Goal: Task Accomplishment & Management: Manage account settings

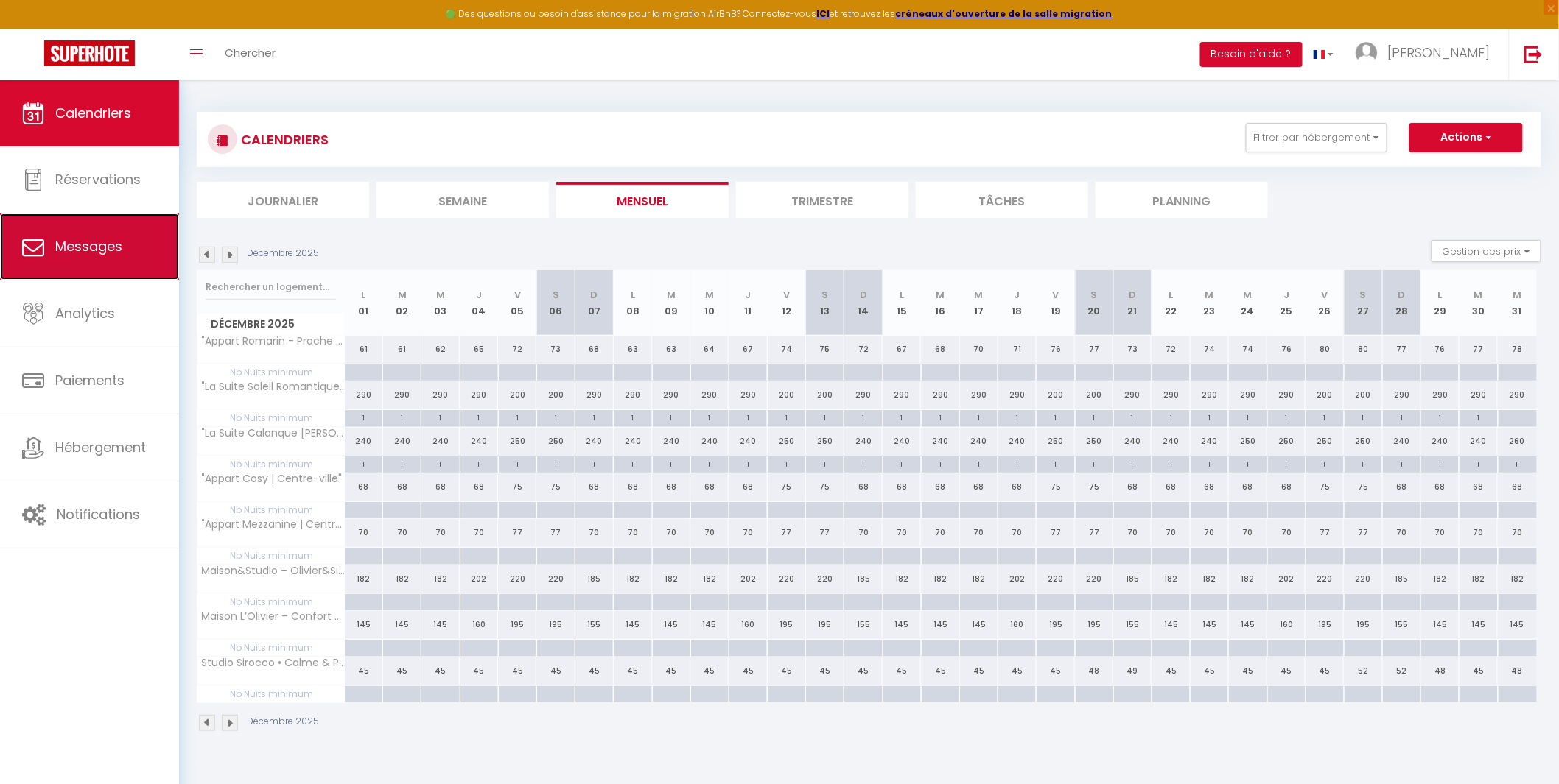
click at [84, 260] on link "Messages" at bounding box center [89, 247] width 179 height 66
select select "message"
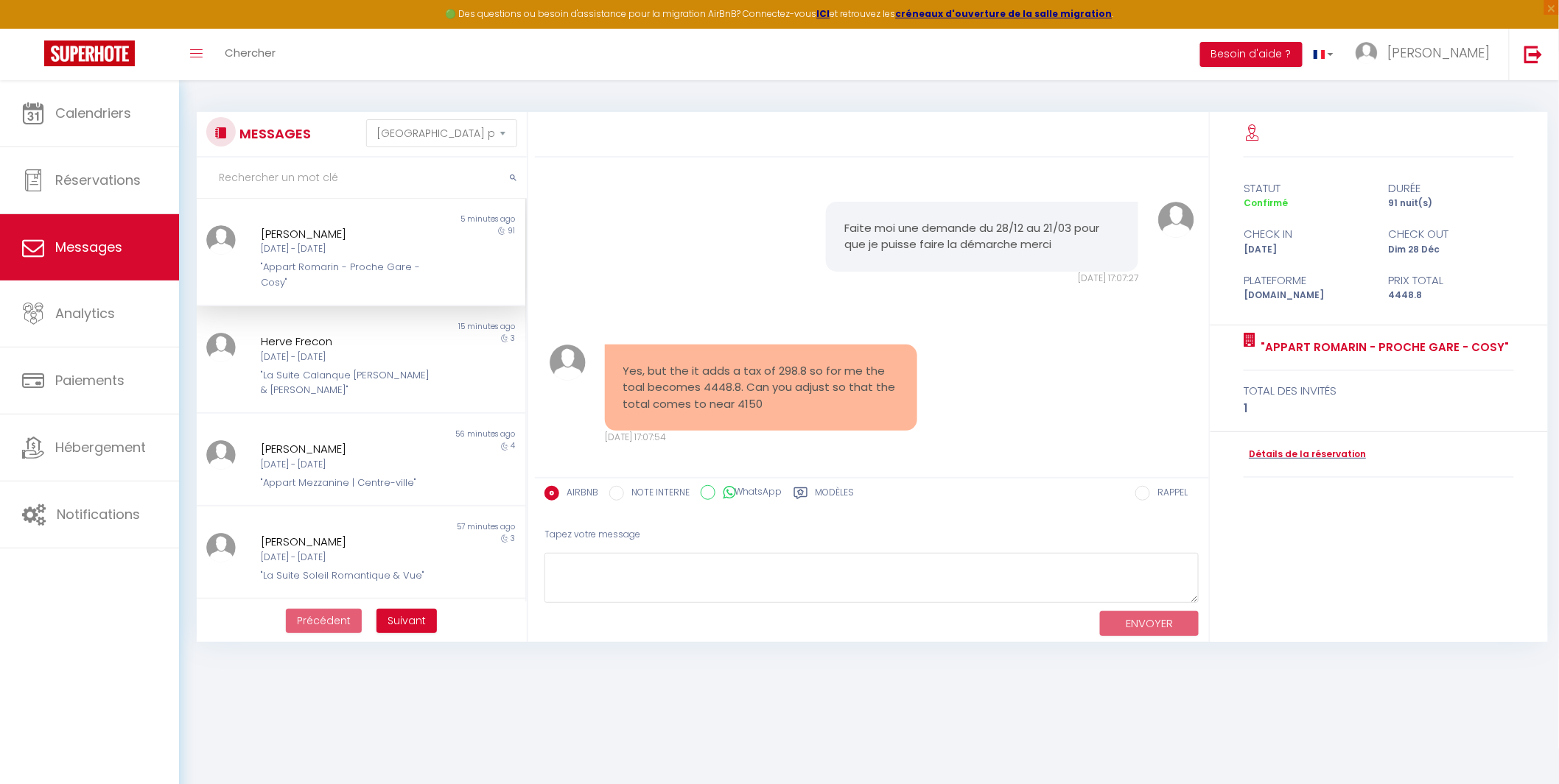
scroll to position [3403, 0]
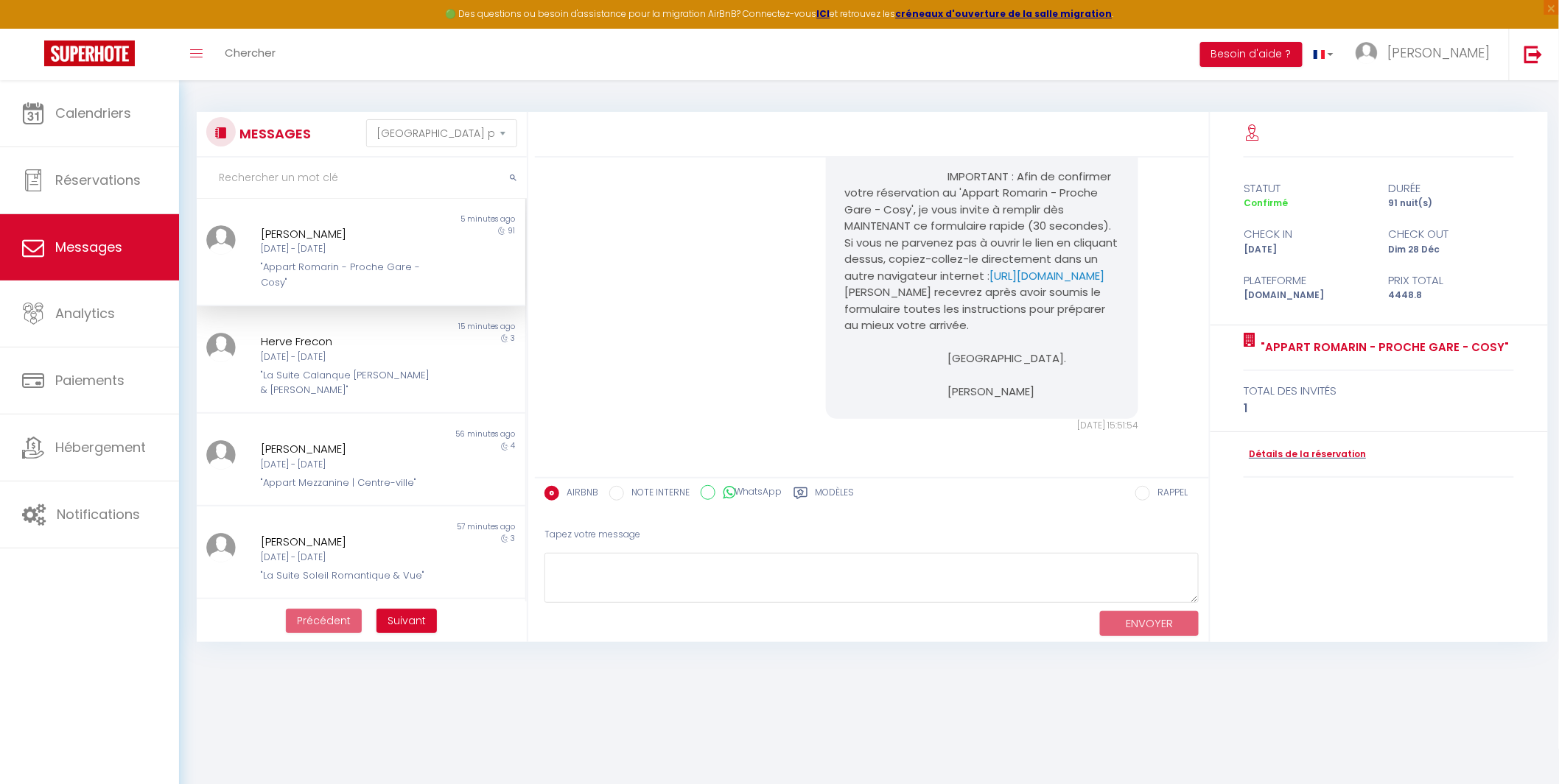
click at [345, 254] on div "[DATE] - [DATE]" at bounding box center [347, 249] width 173 height 14
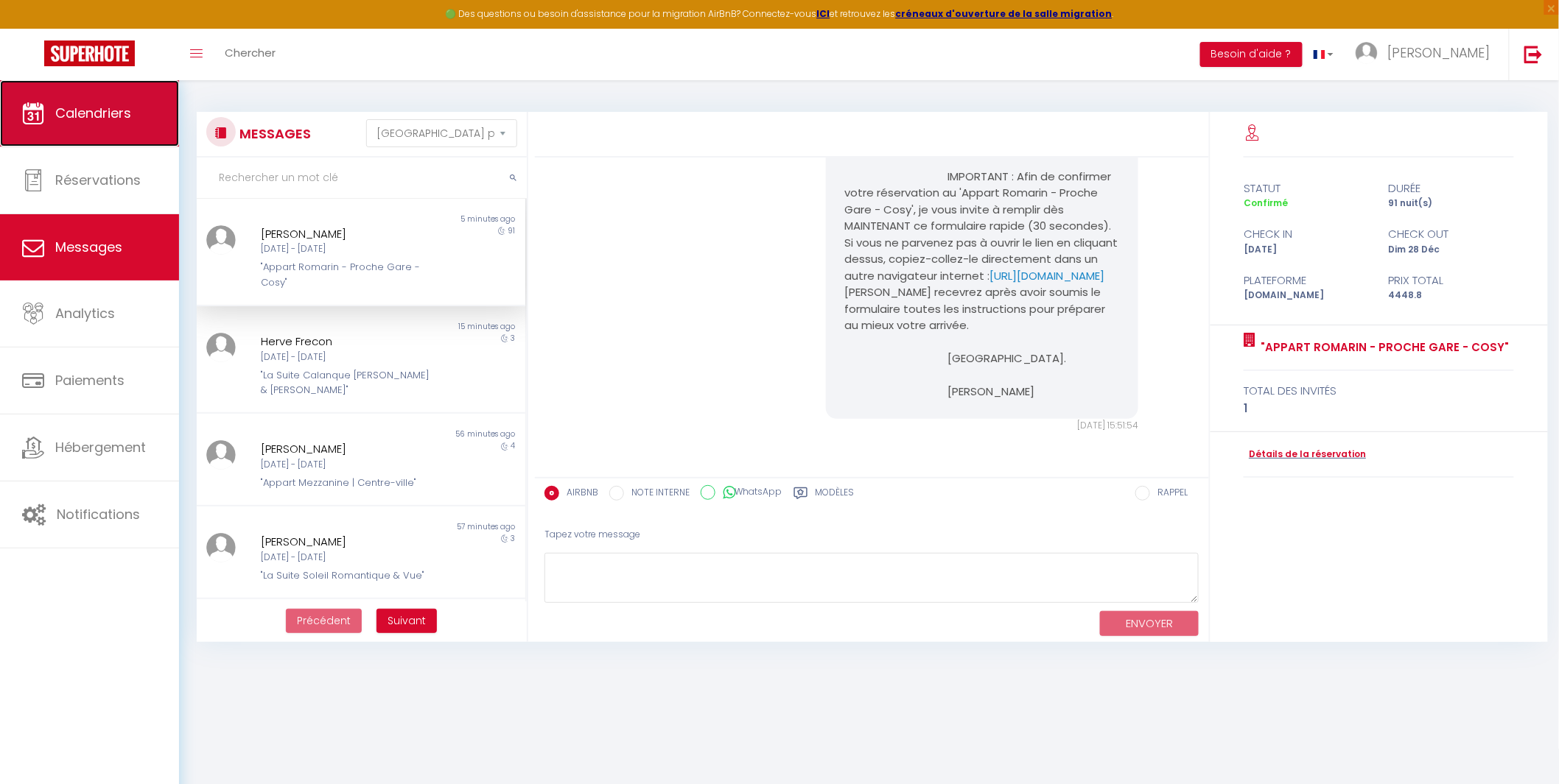
click at [89, 107] on span "Calendriers" at bounding box center [92, 112] width 76 height 18
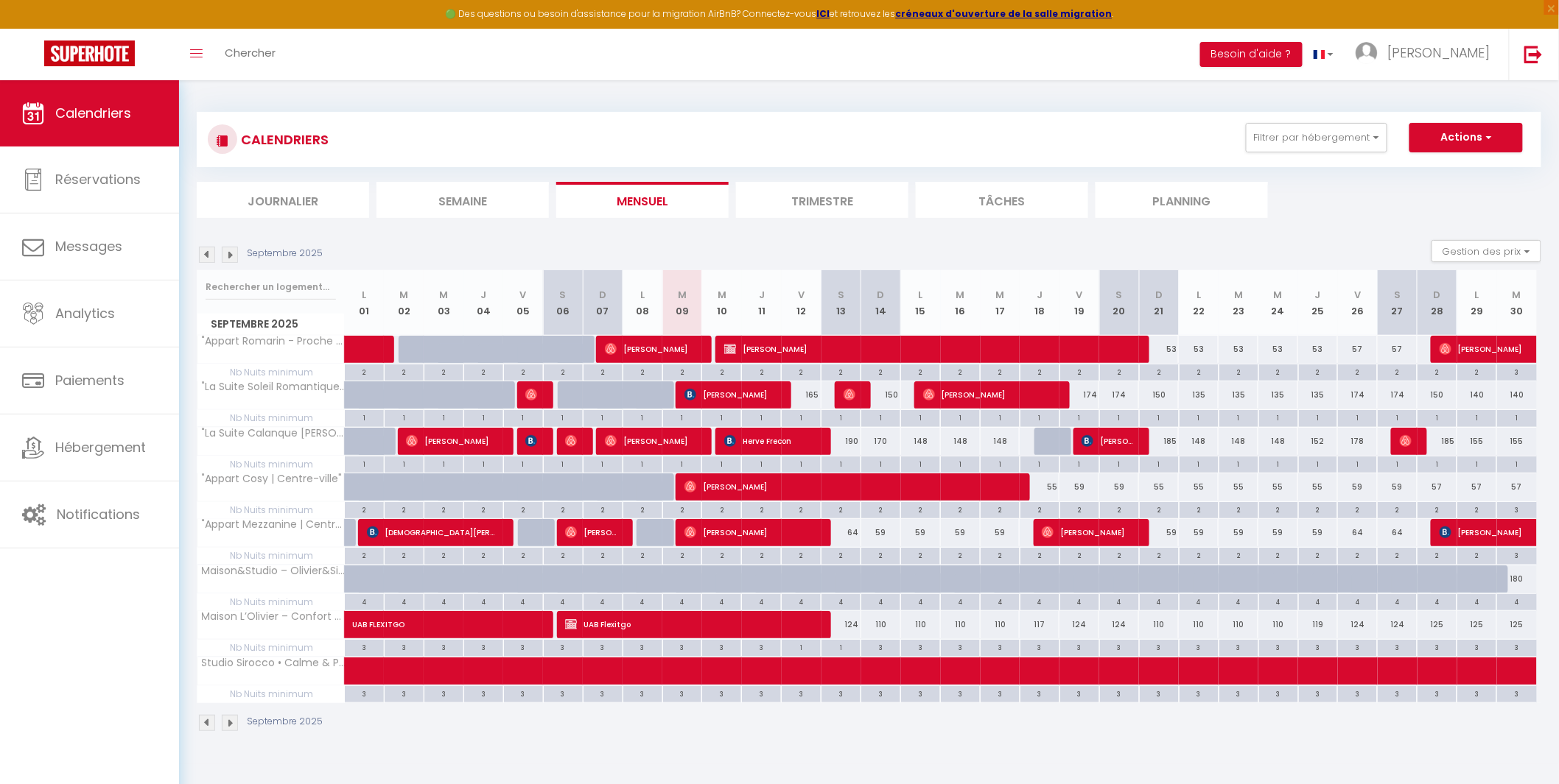
click at [228, 251] on img at bounding box center [229, 254] width 17 height 17
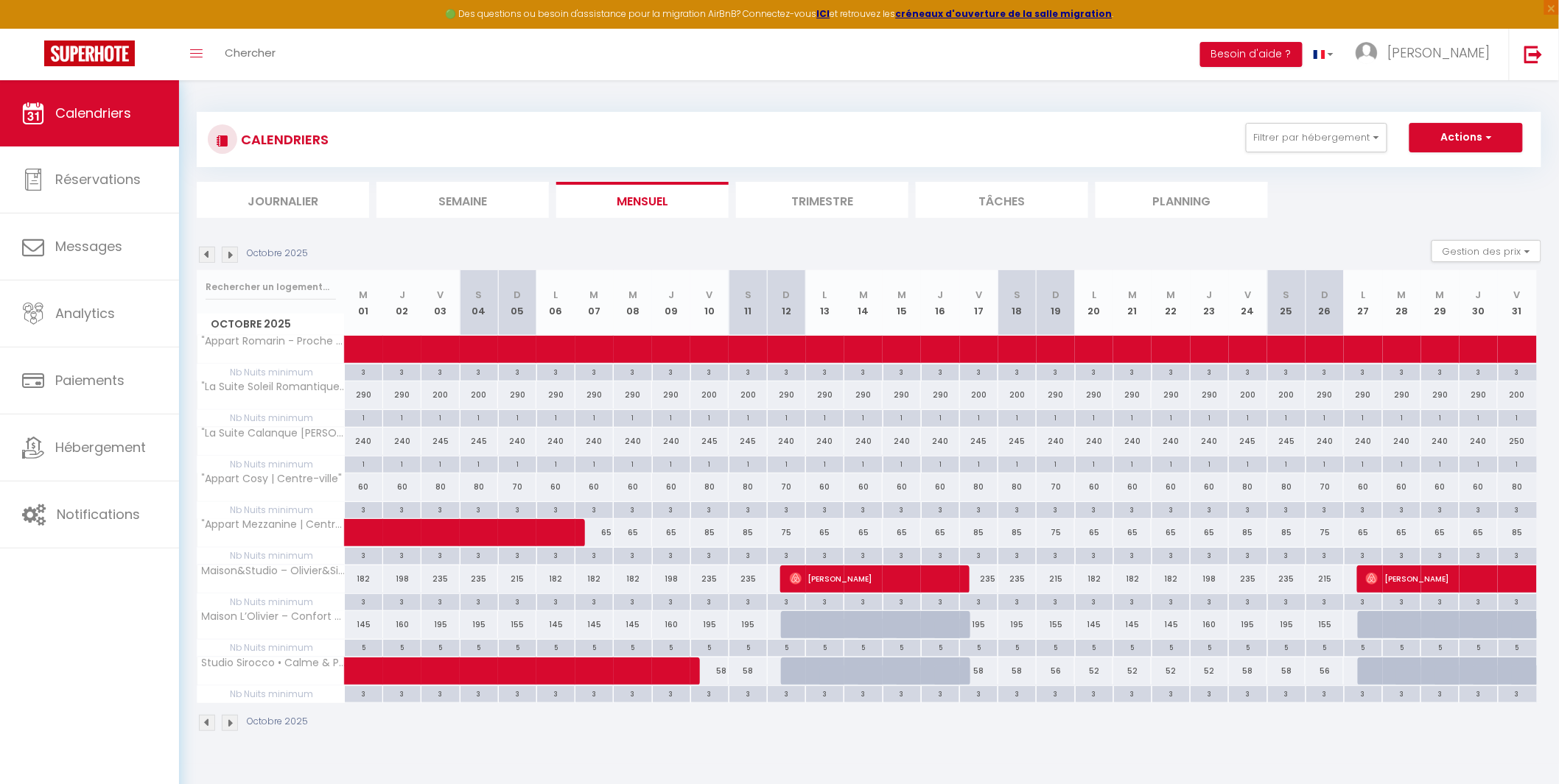
click at [228, 251] on img at bounding box center [229, 254] width 17 height 17
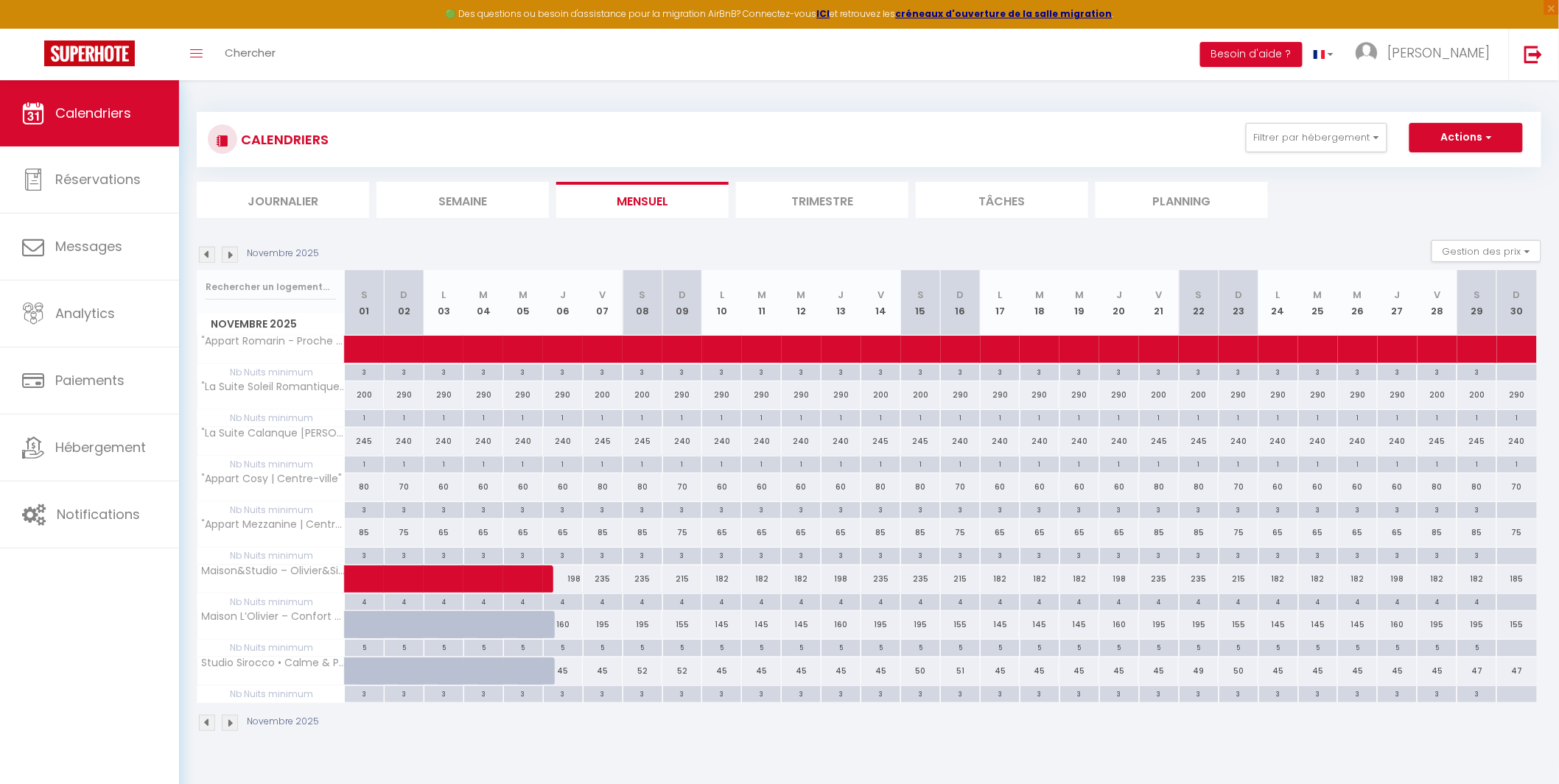
click at [228, 251] on img at bounding box center [229, 254] width 17 height 17
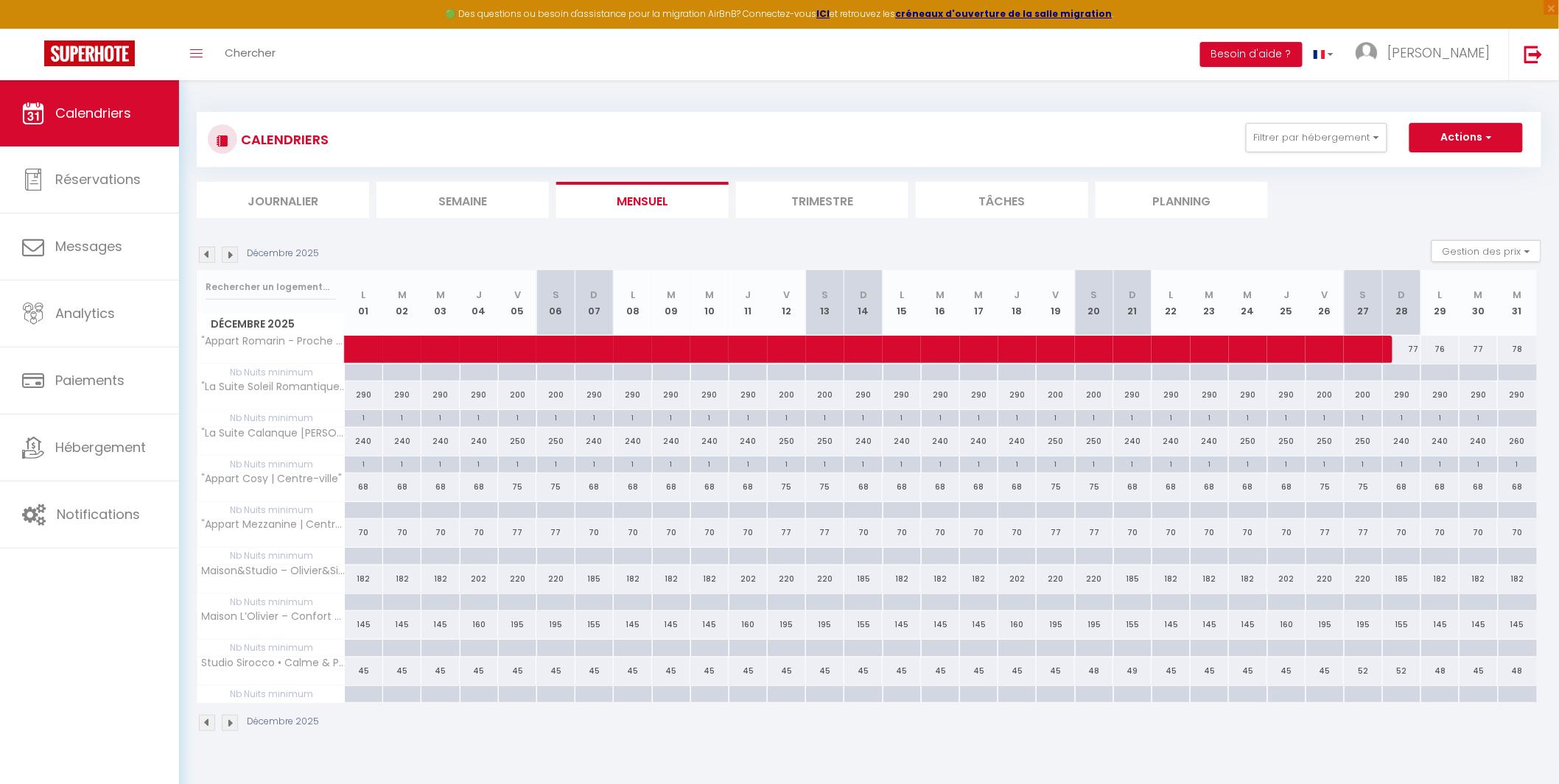
click at [207, 255] on img at bounding box center [207, 254] width 17 height 17
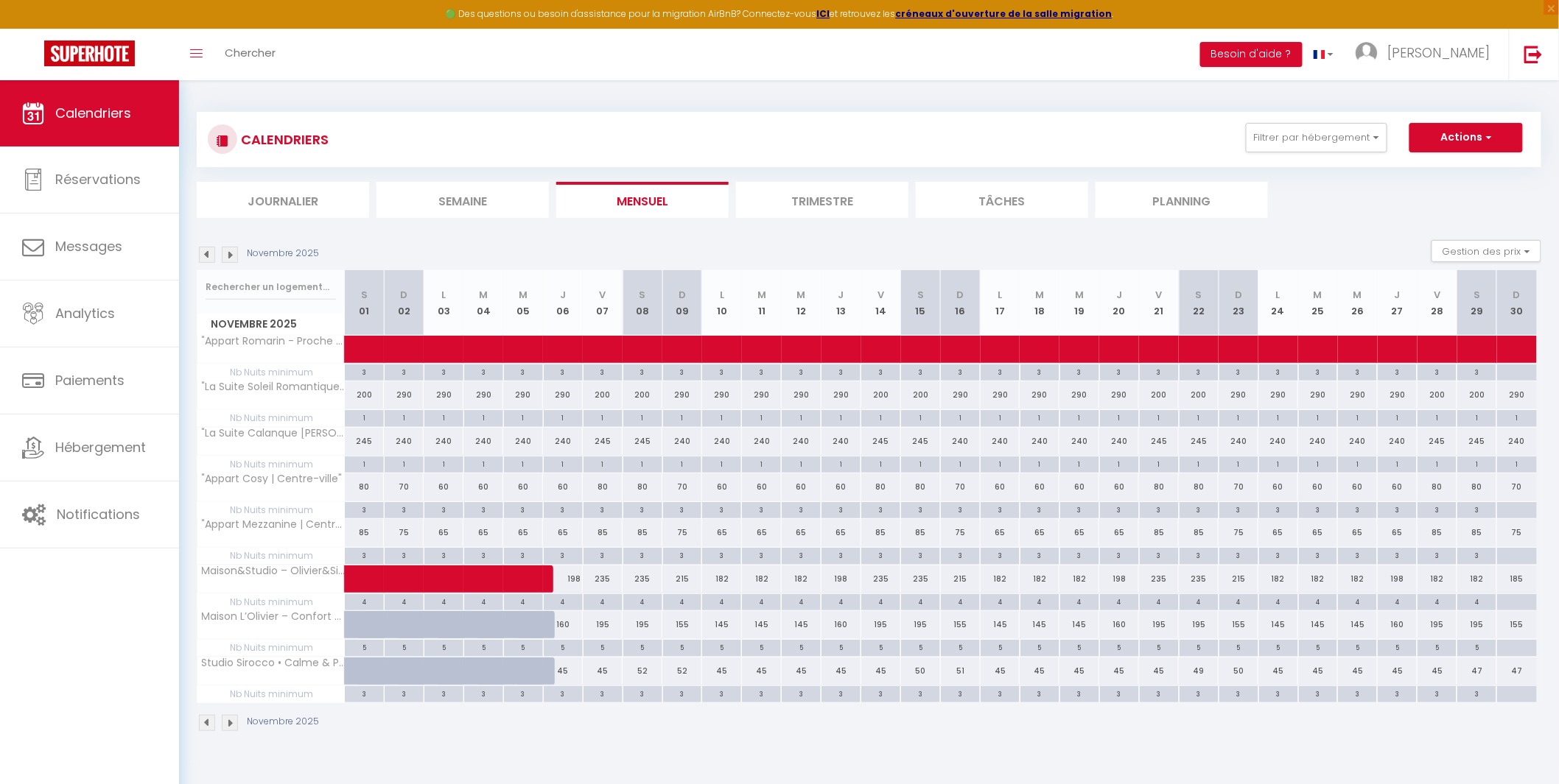
click at [207, 255] on img at bounding box center [207, 254] width 17 height 17
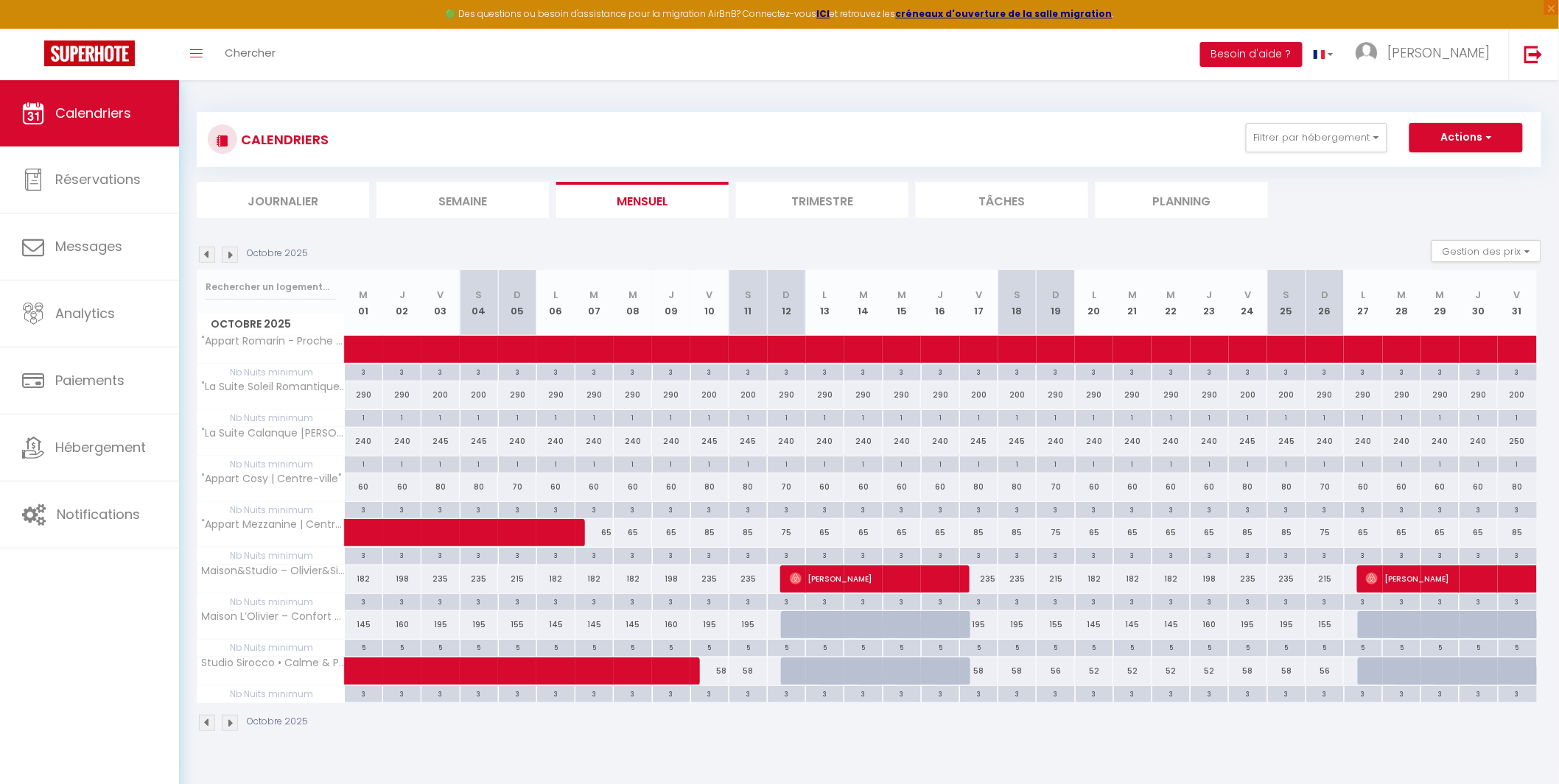
click at [207, 255] on img at bounding box center [207, 254] width 17 height 17
select select
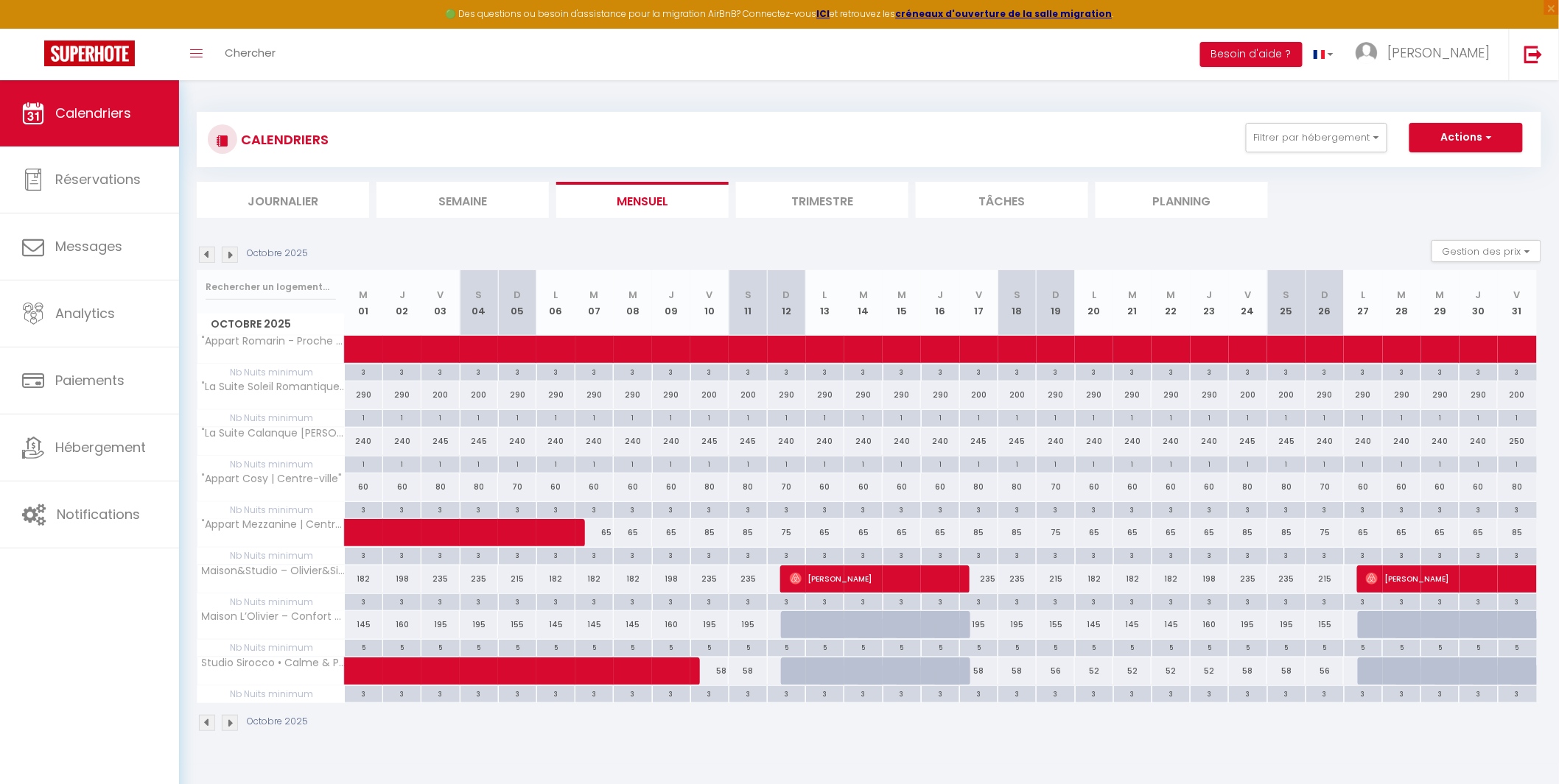
select select
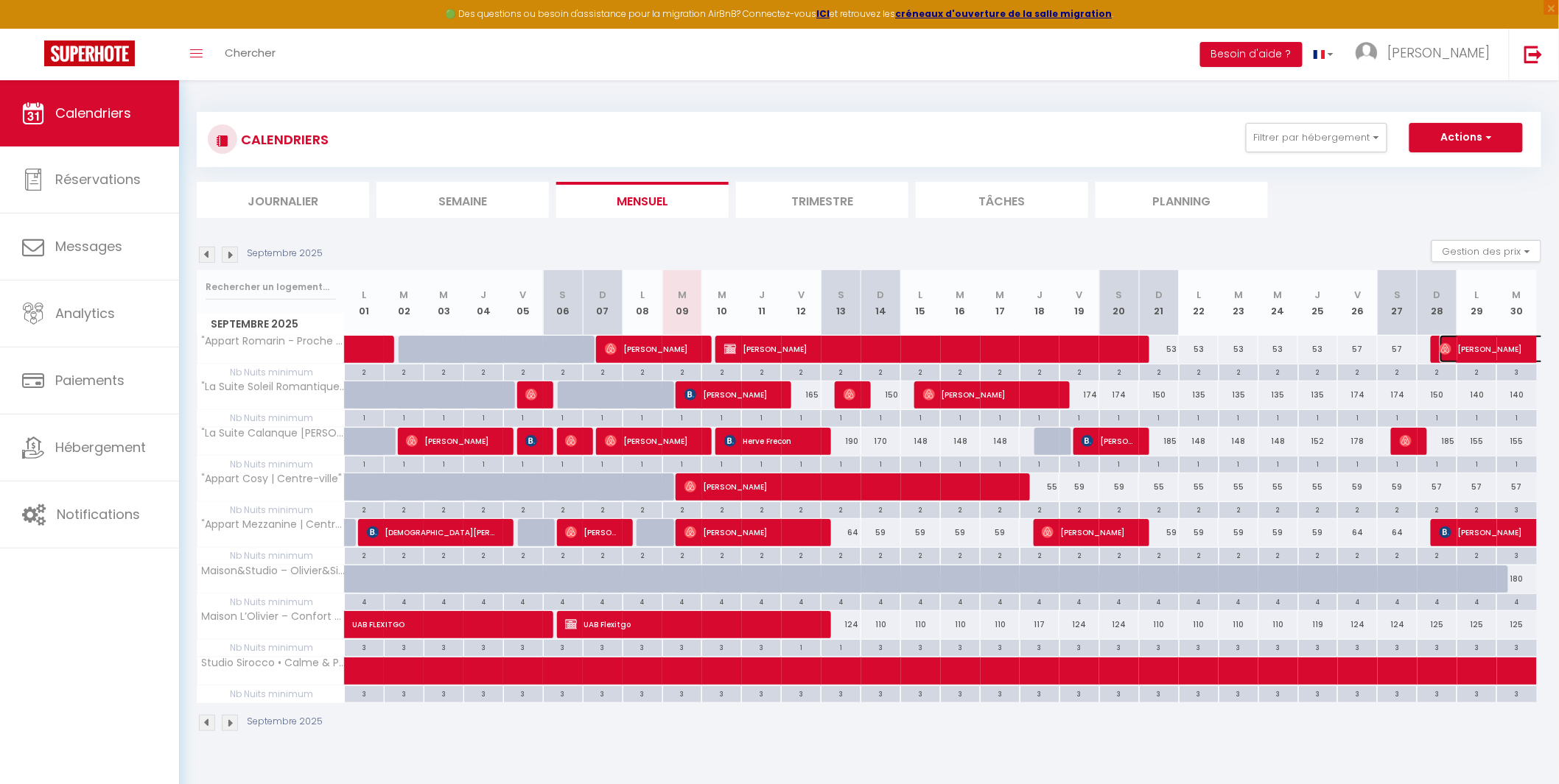
select select "OK"
select select "1"
select select "0"
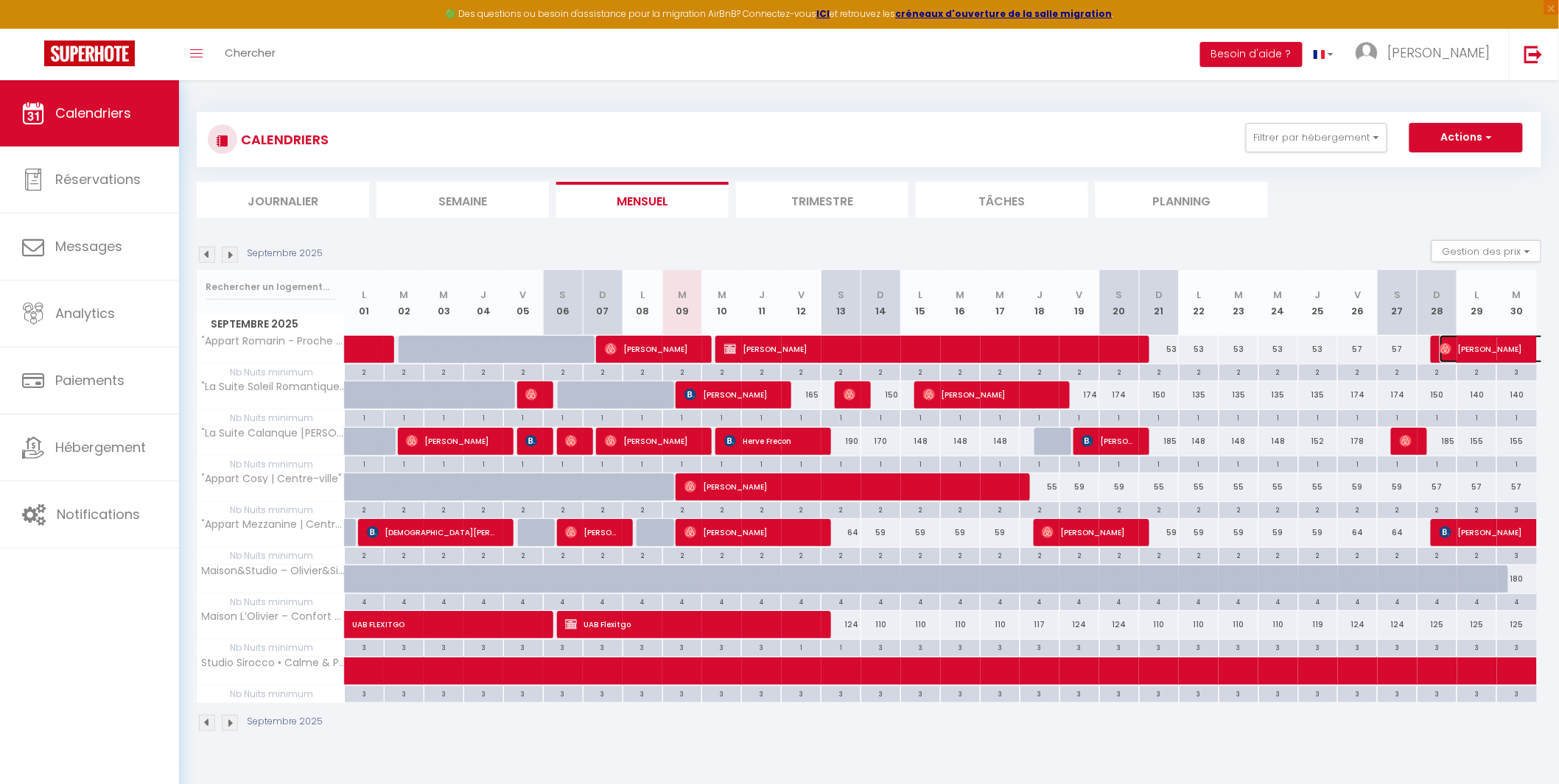
select select "1"
select select
select select "43257"
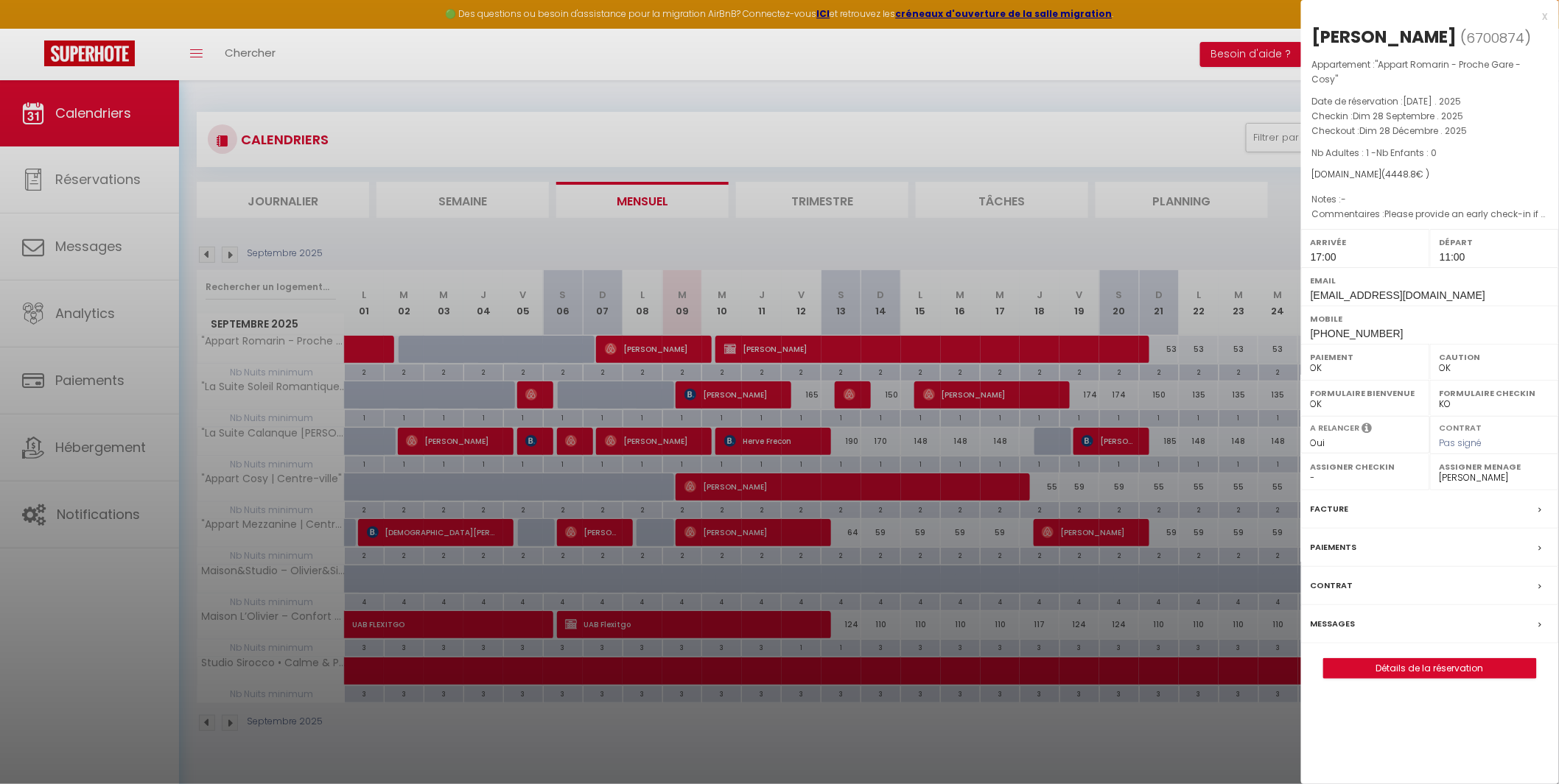
click at [1150, 762] on div at bounding box center [779, 392] width 1559 height 784
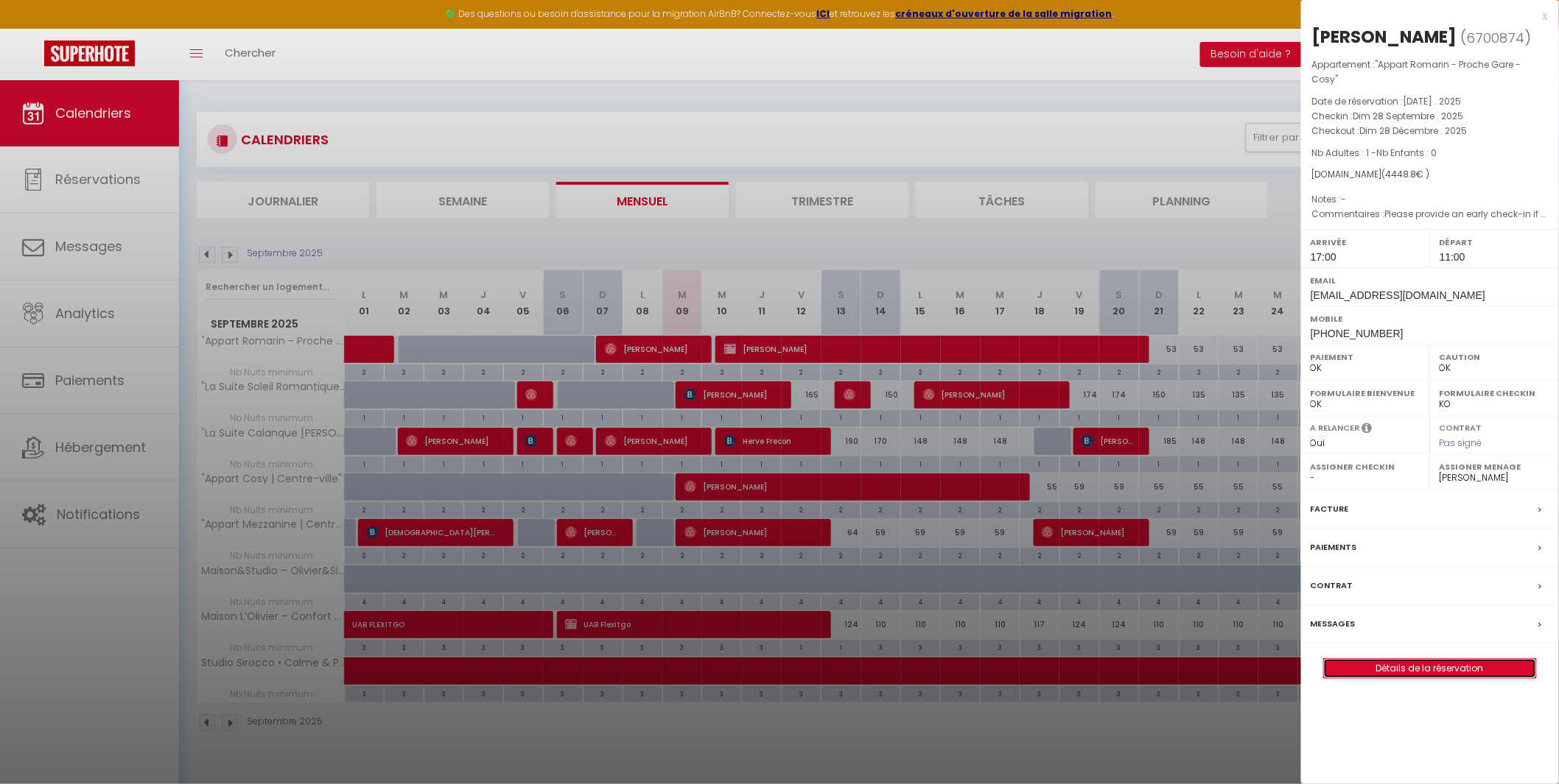
click at [1419, 679] on link "Détails de la réservation" at bounding box center [1430, 669] width 213 height 19
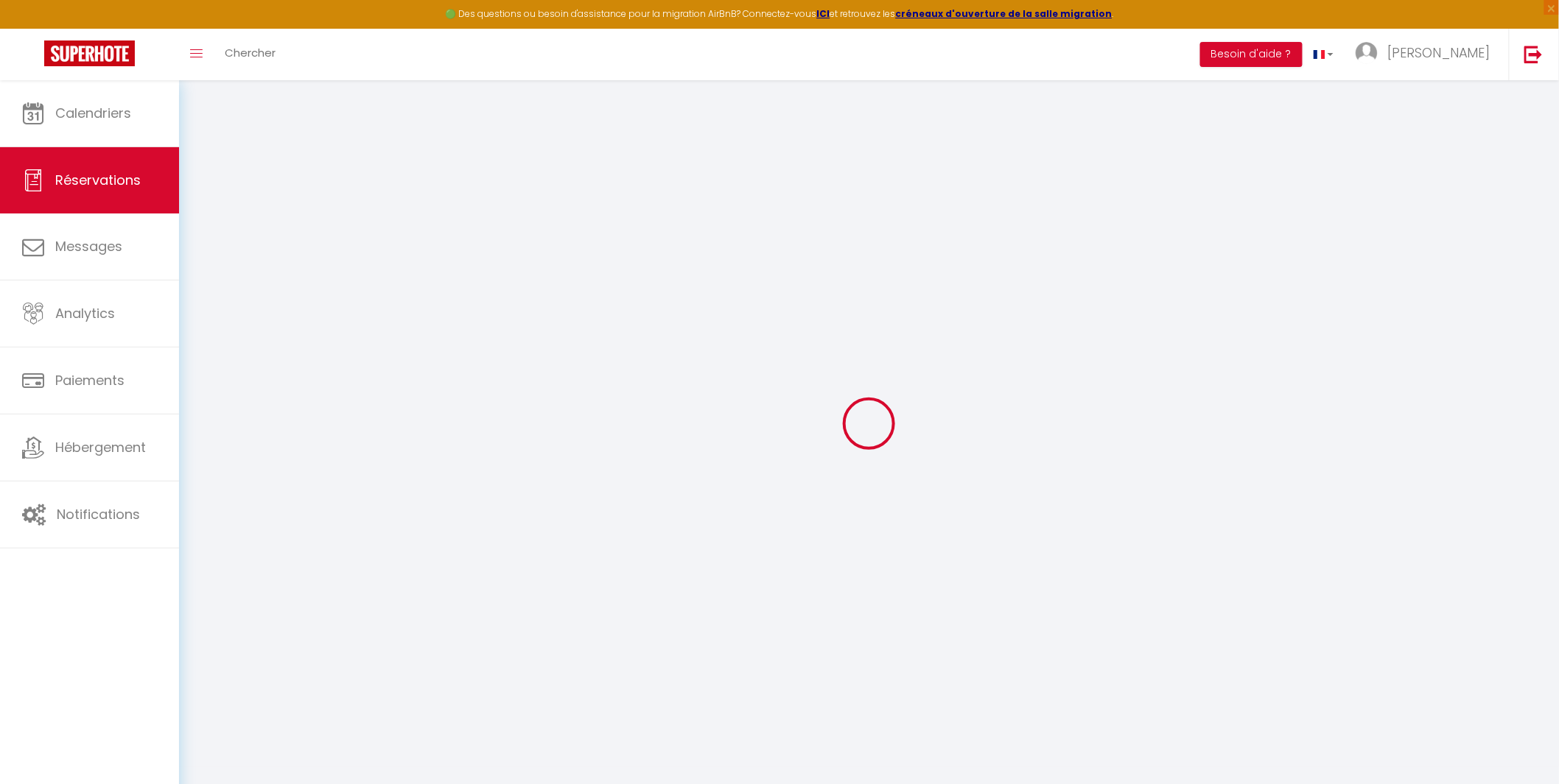
select select
checkbox input "false"
select select
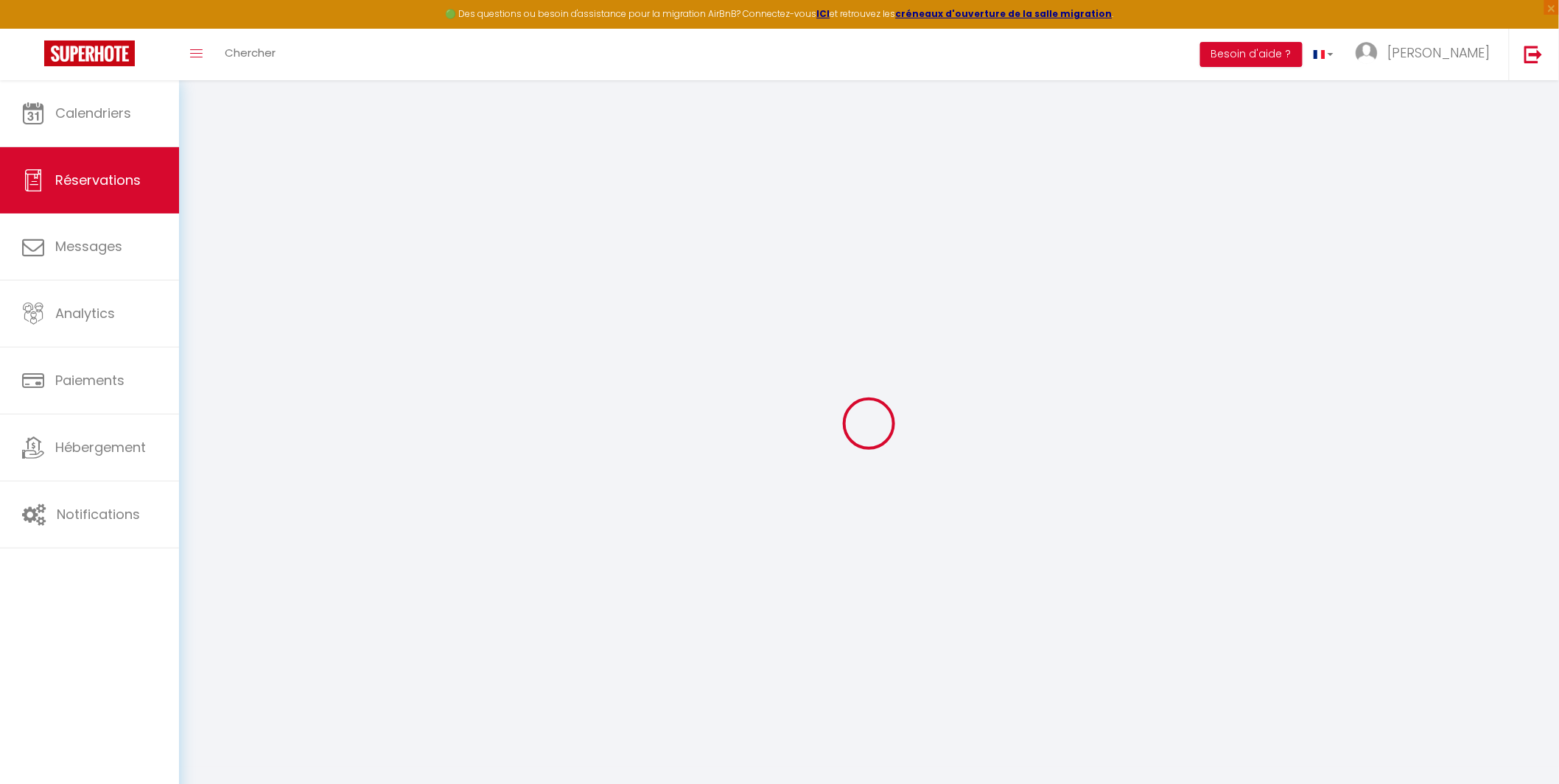
select select
checkbox input "false"
type textarea "Please provide an early check-in if possible. It would really be helpful for me…"
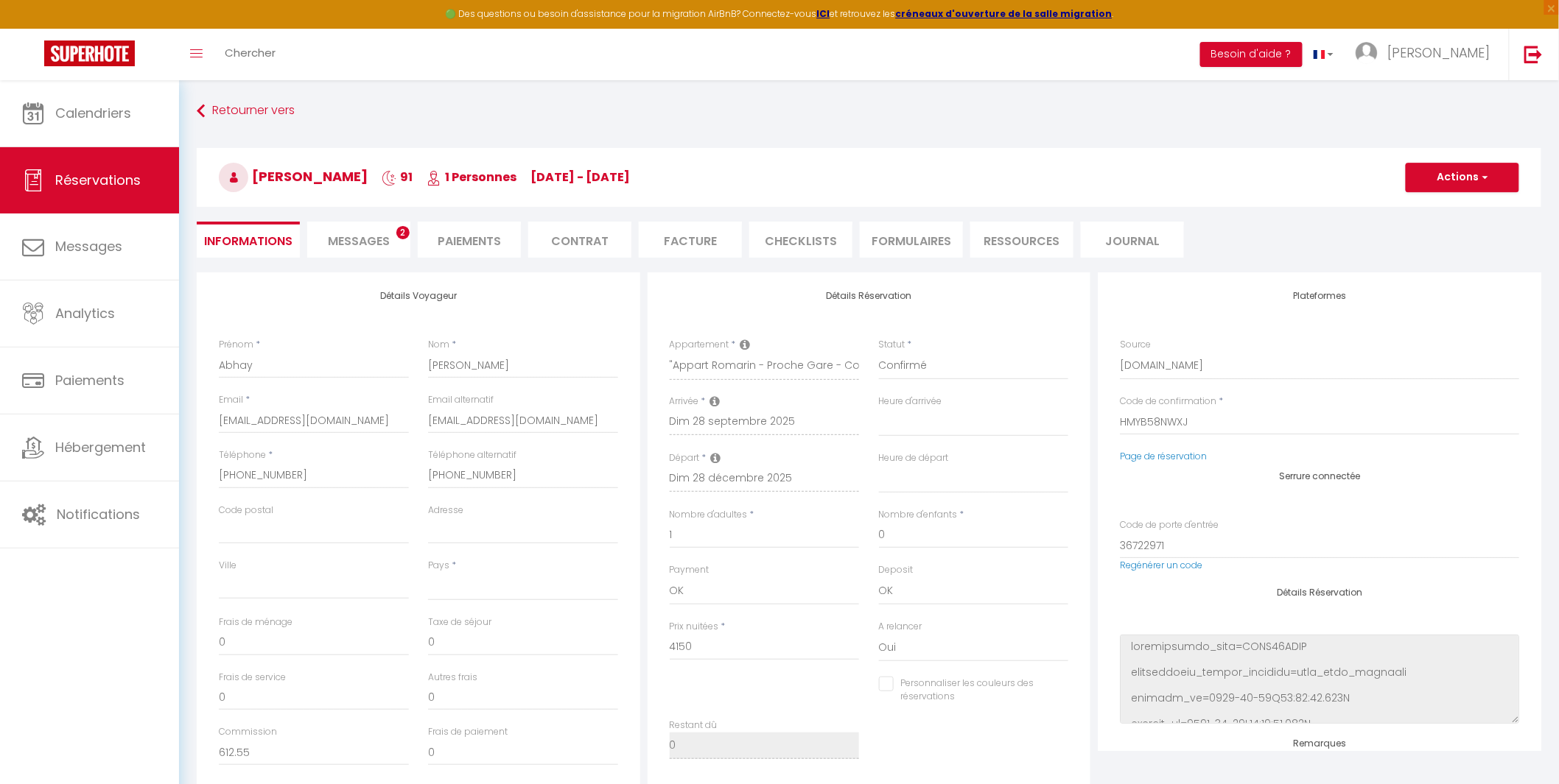
select select
type input "298.8"
select select
checkbox input "false"
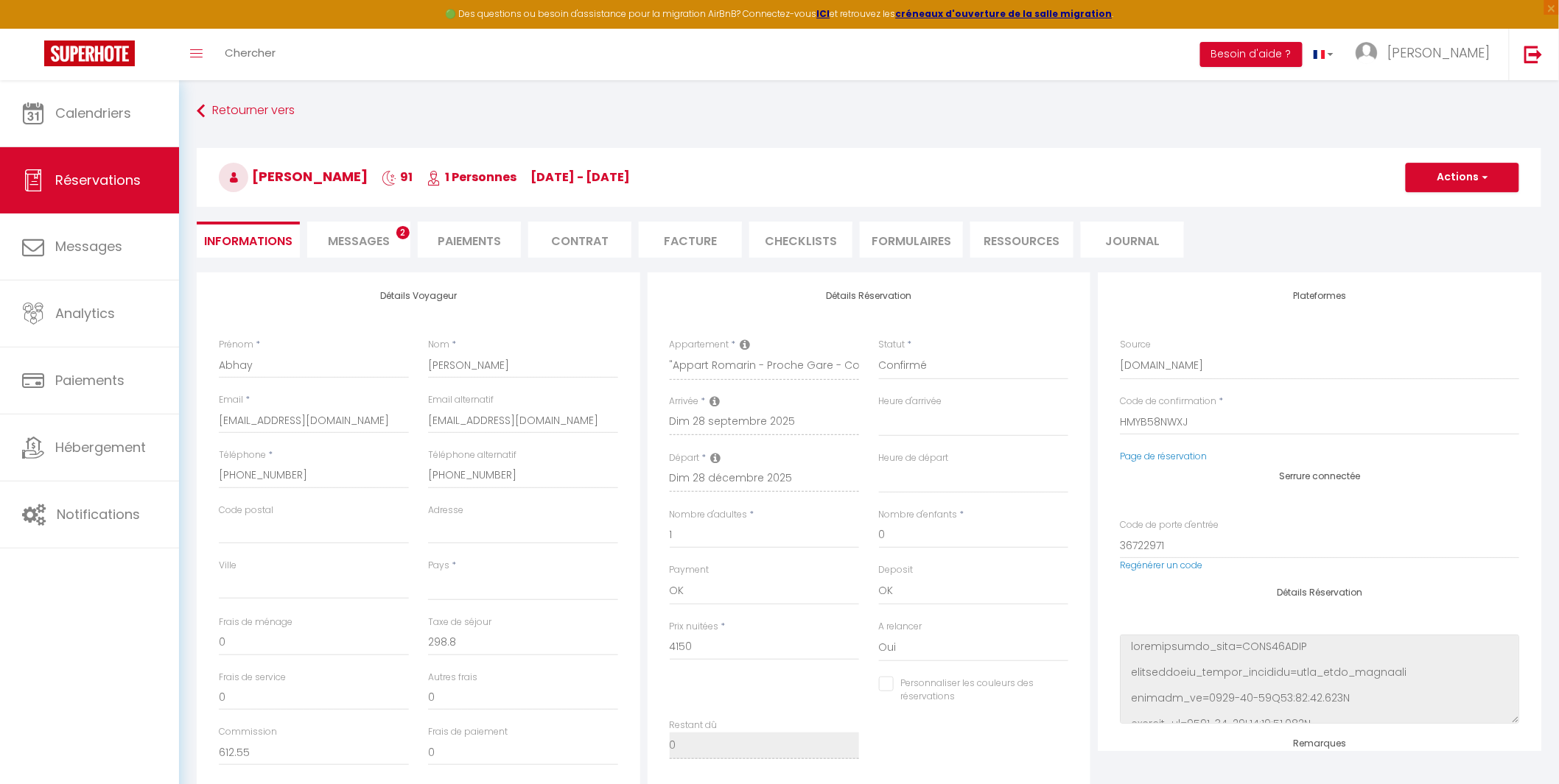
select select
checkbox input "false"
select select "17:00"
select select "11:00"
click at [359, 240] on span "Messages" at bounding box center [358, 240] width 62 height 17
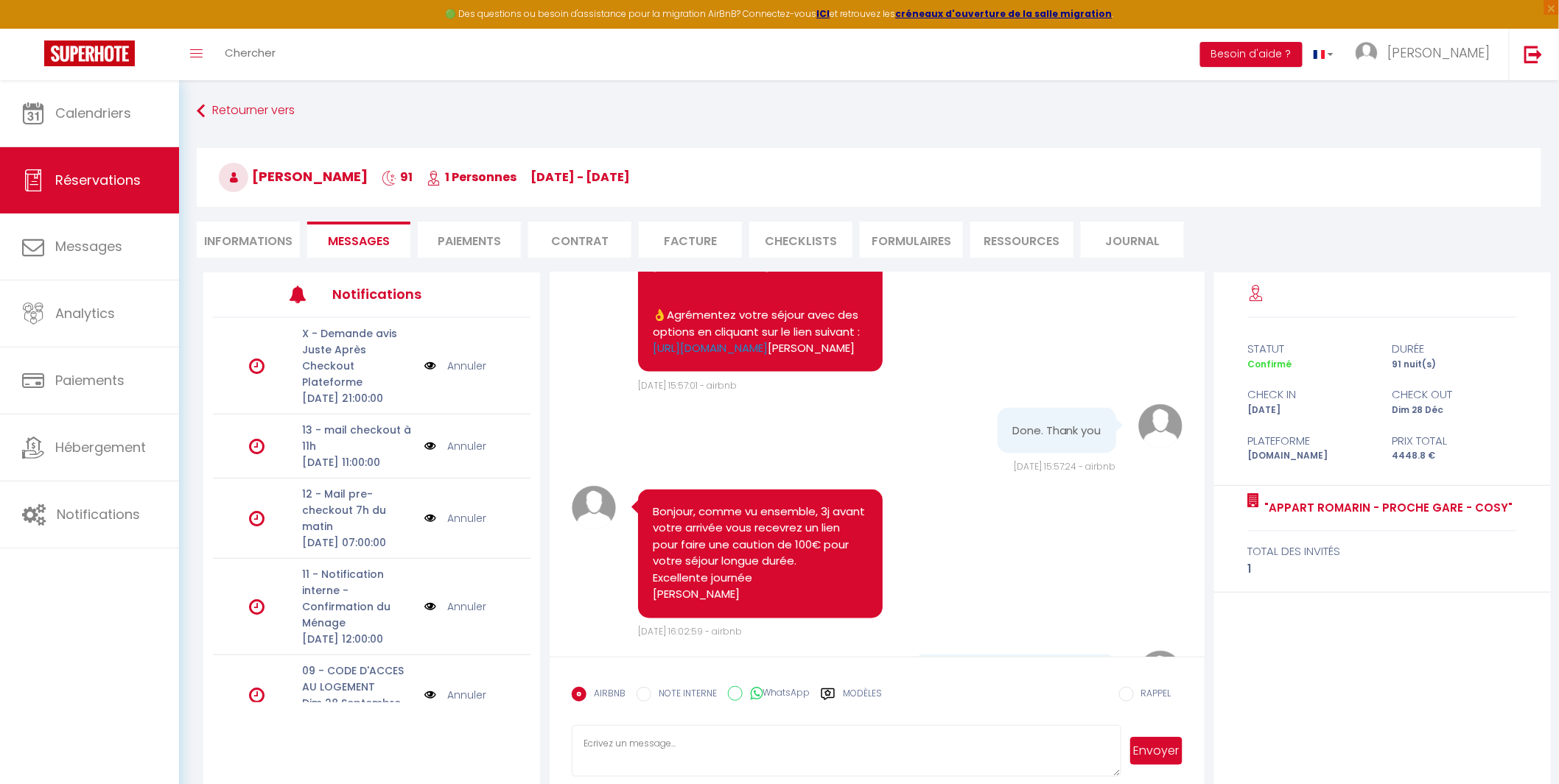
scroll to position [3578, 0]
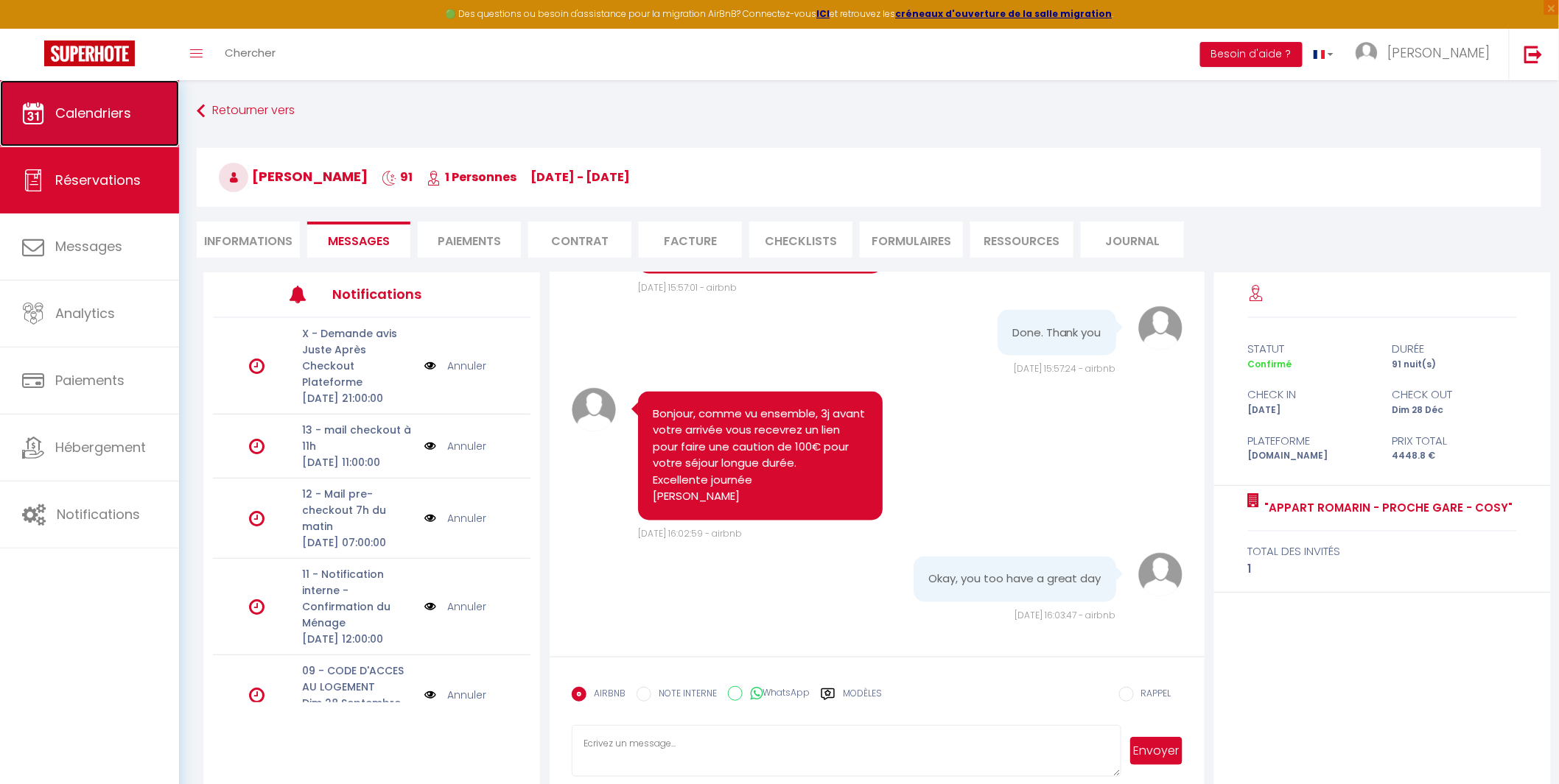
click at [85, 121] on span "Calendriers" at bounding box center [92, 112] width 76 height 18
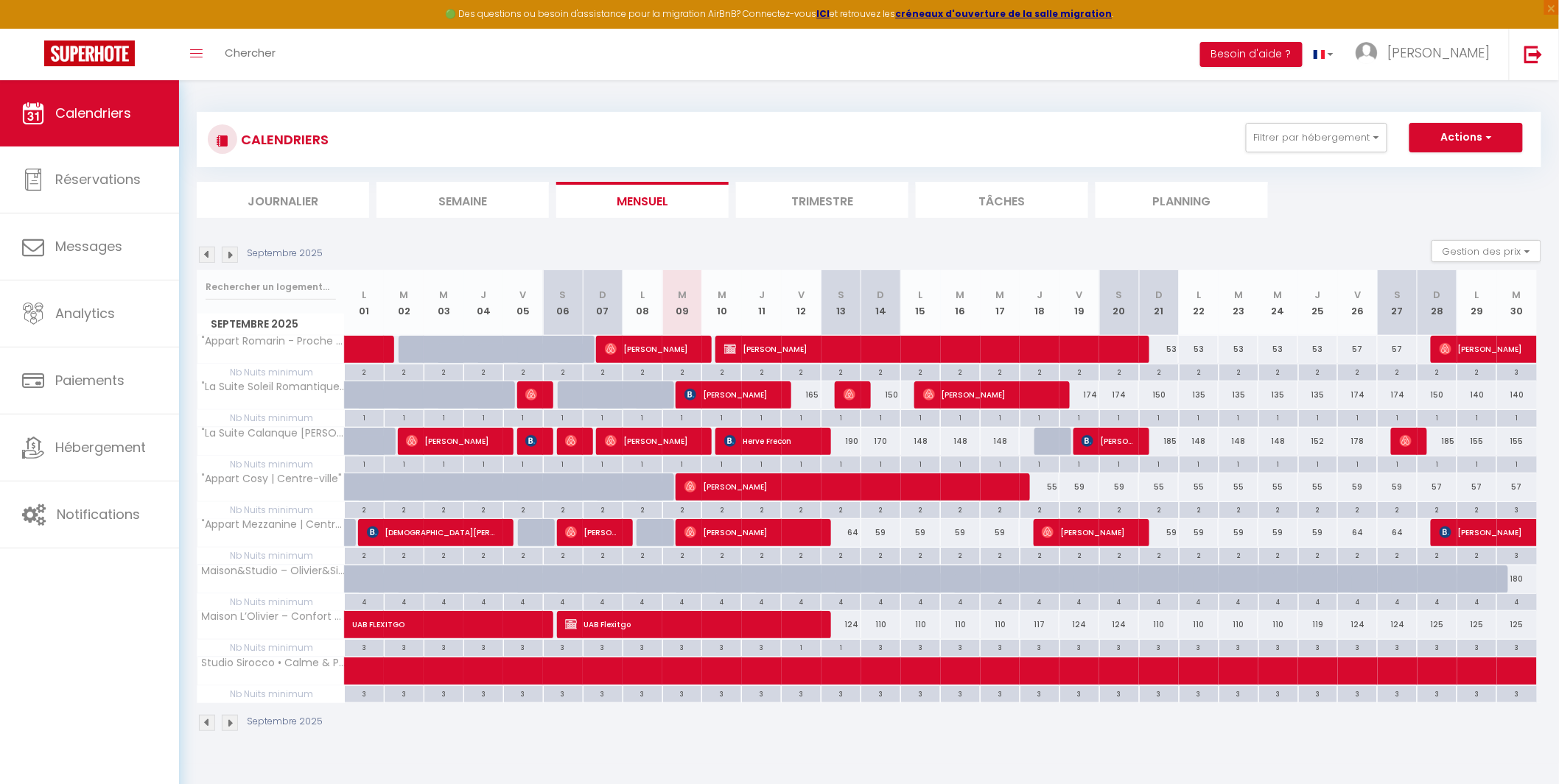
click at [809, 250] on div "Septembre 2025 Gestion des prix Nb Nuits minimum Règles Disponibilité" at bounding box center [869, 255] width 1345 height 30
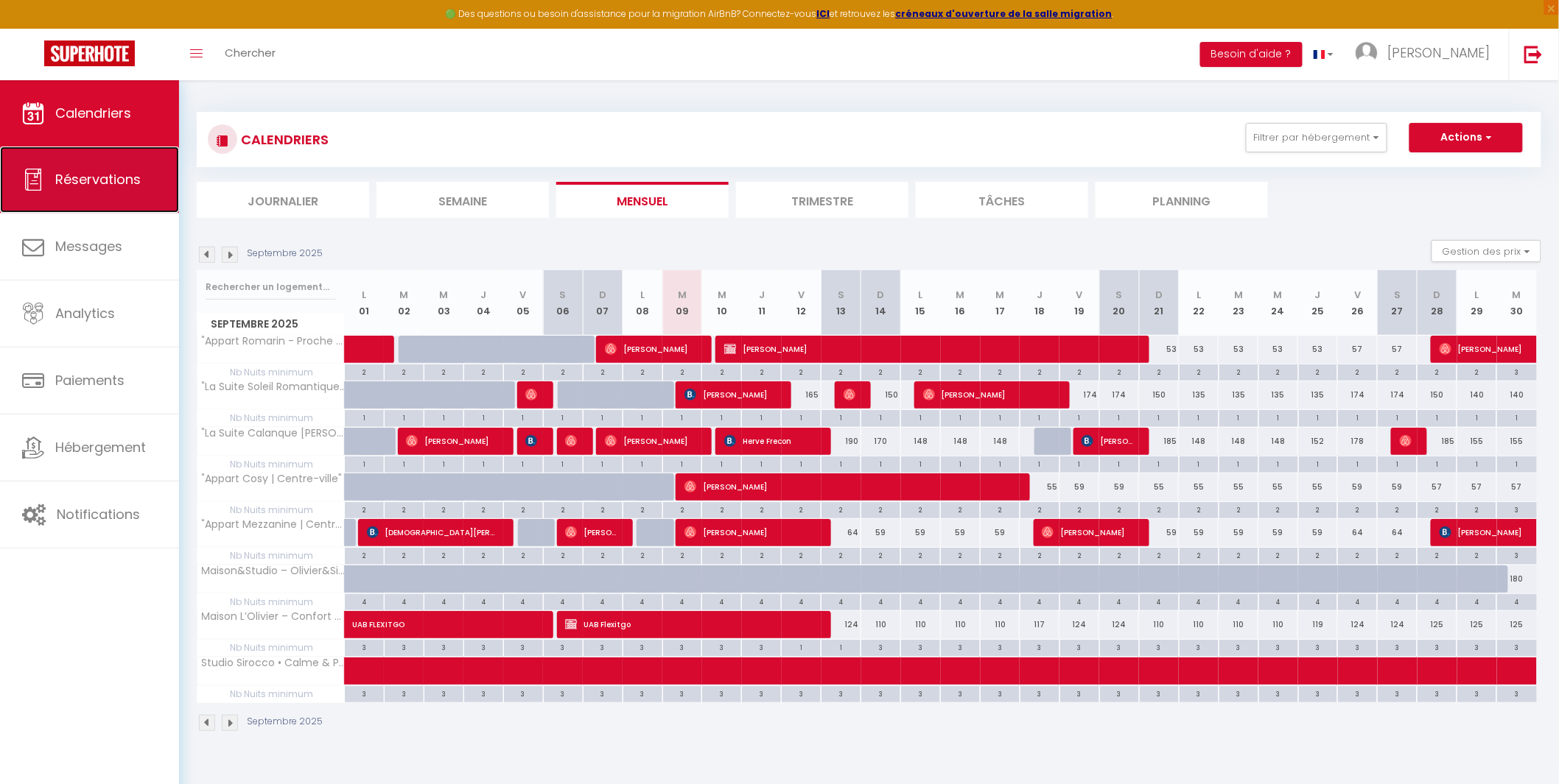
click at [85, 179] on span "Réservations" at bounding box center [98, 179] width 85 height 18
select select "not_cancelled"
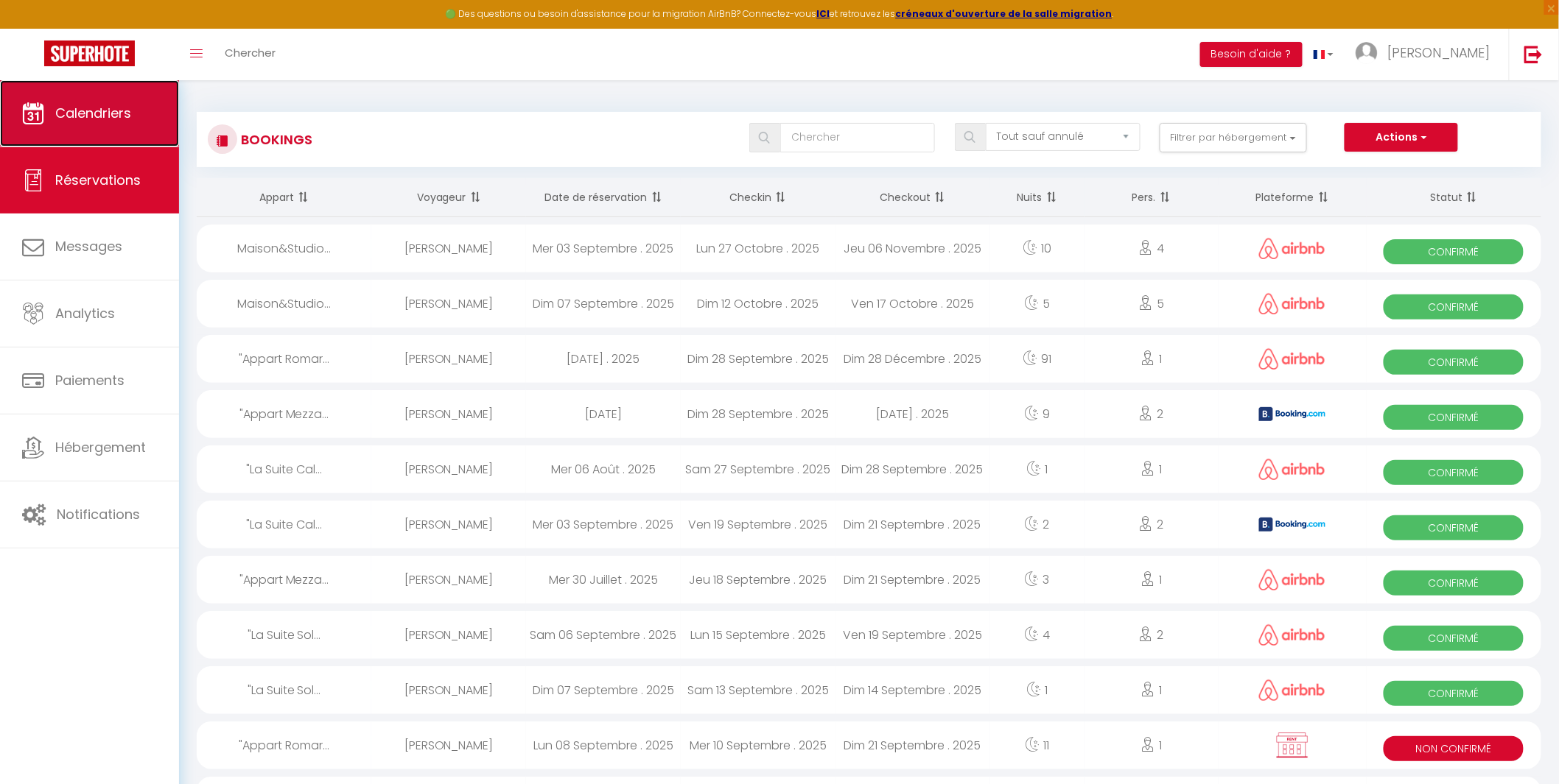
click at [91, 112] on span "Calendriers" at bounding box center [92, 112] width 76 height 18
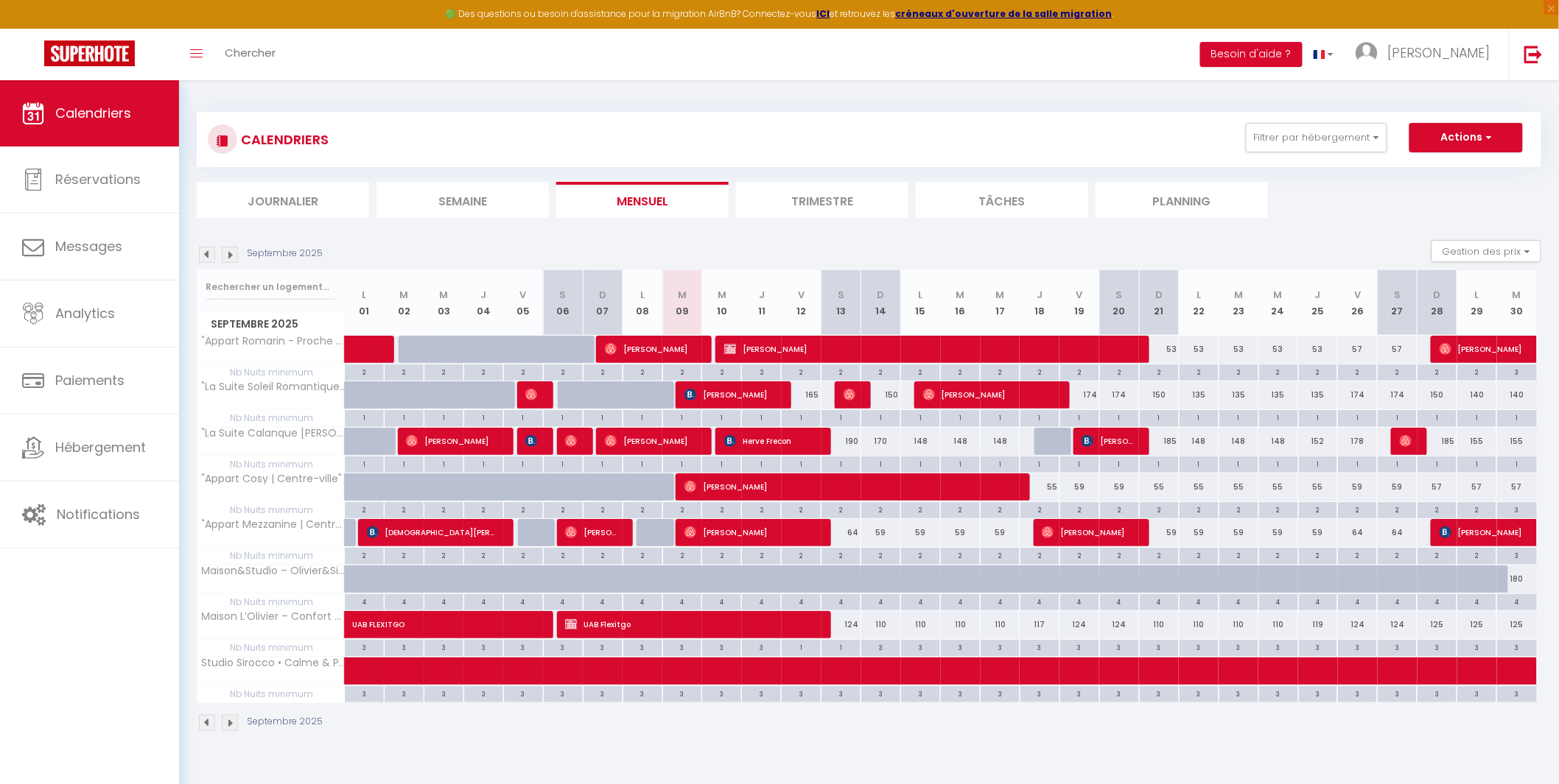
click at [202, 254] on img at bounding box center [207, 254] width 17 height 17
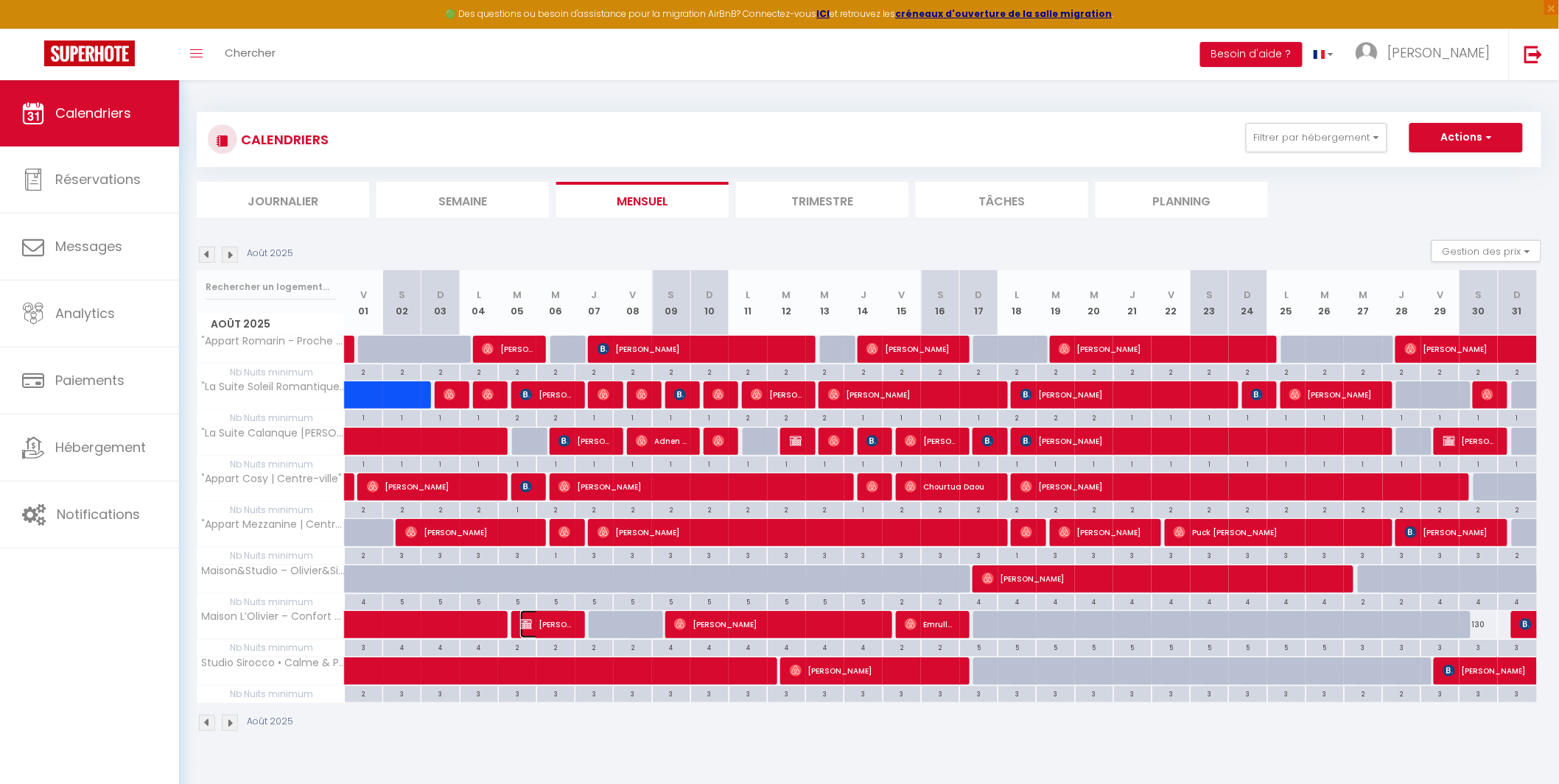
click at [547, 625] on span "[PERSON_NAME]" at bounding box center [546, 625] width 51 height 28
select select "OK"
select select "KO"
select select "1"
select select "0"
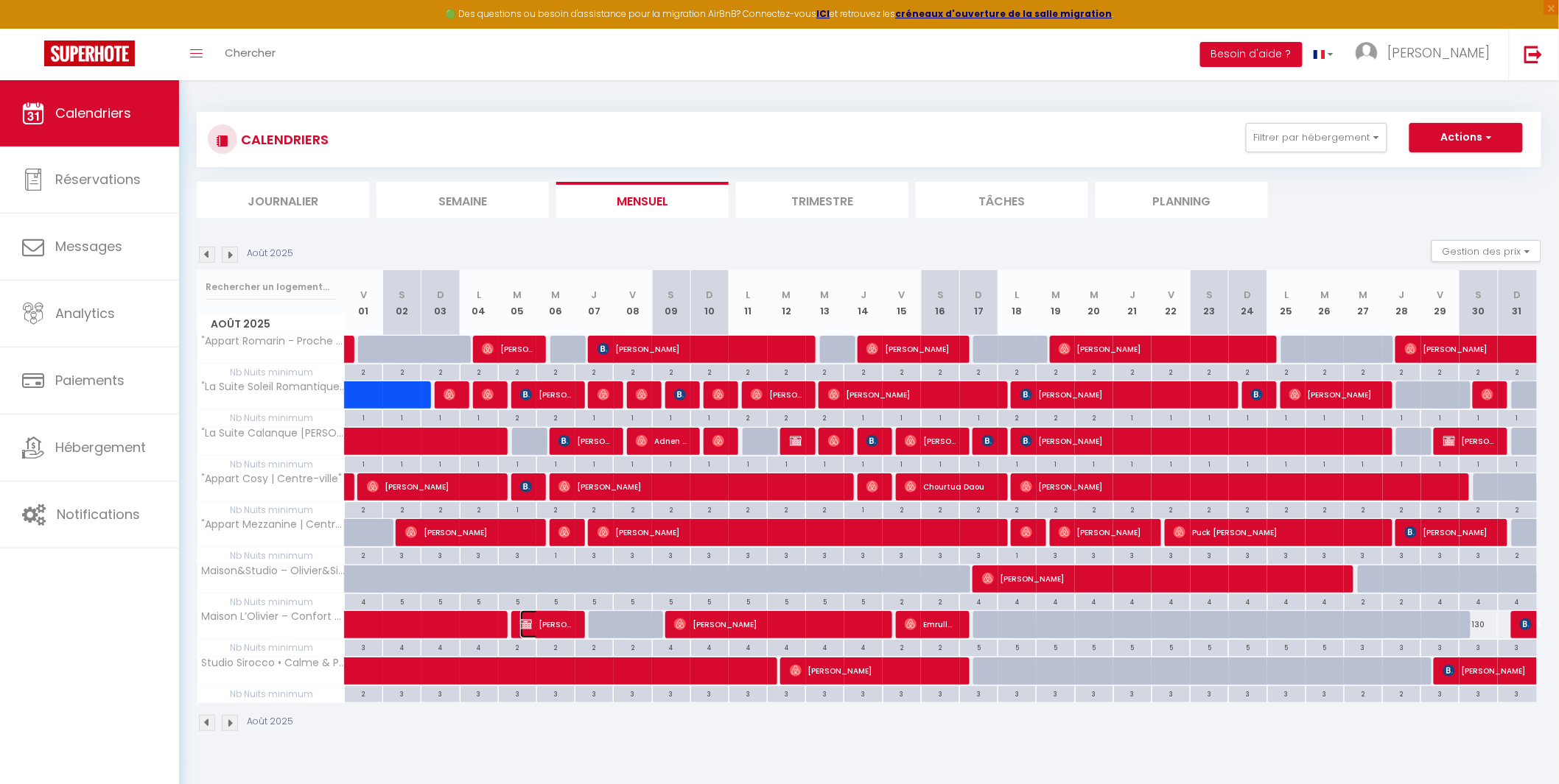
select select "1"
select select
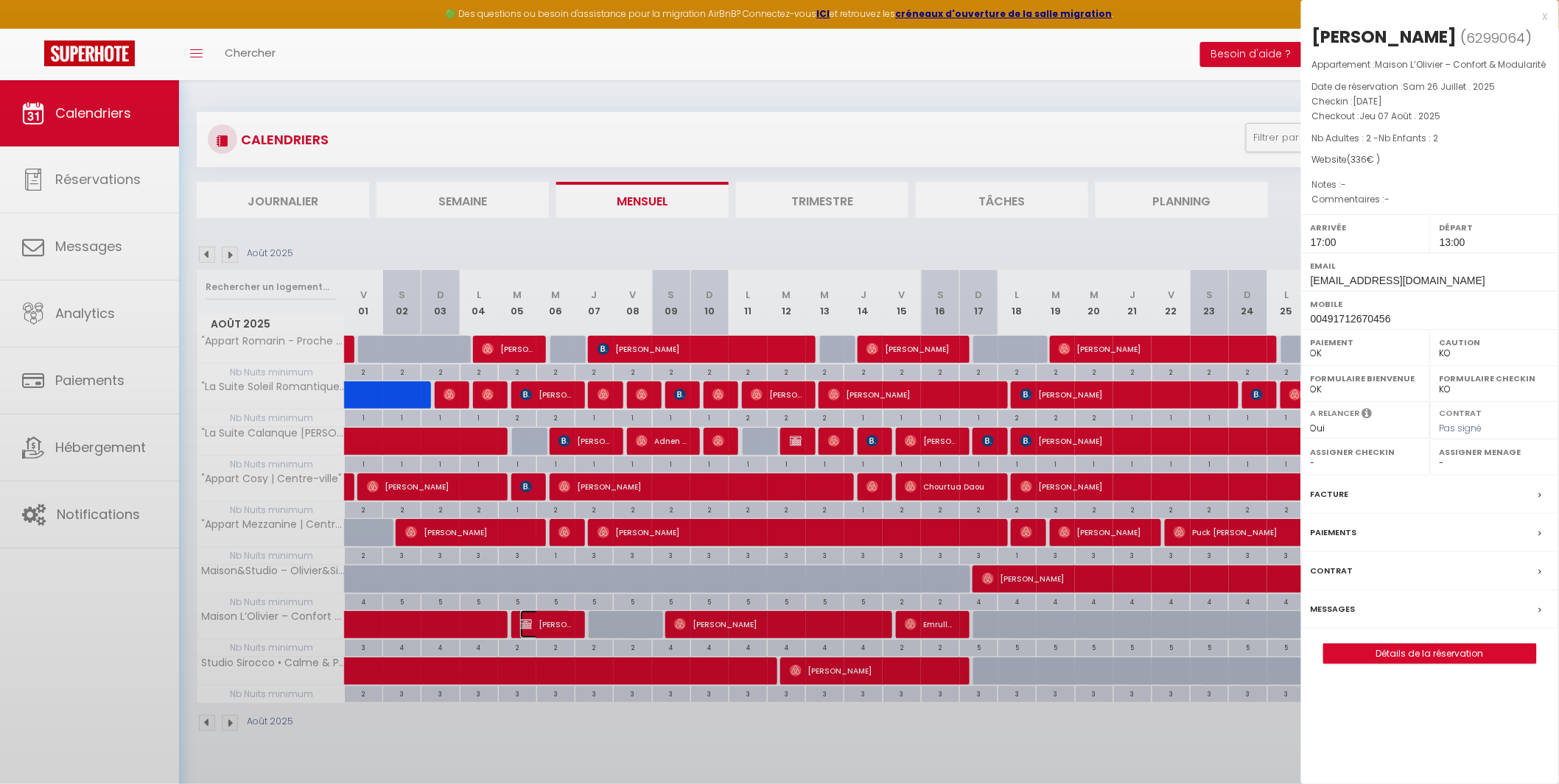
select select "39229"
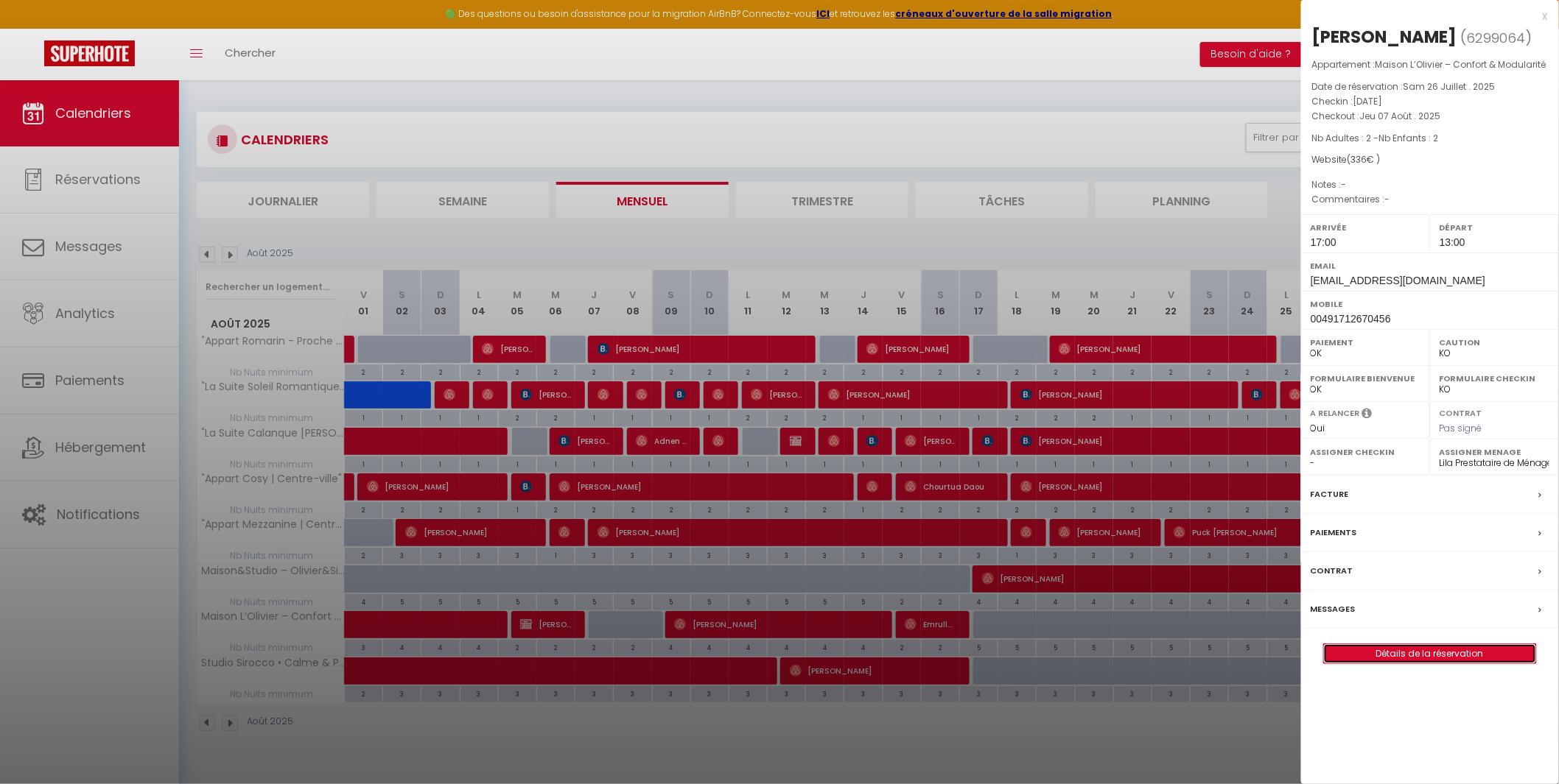
click at [1450, 654] on link "Détails de la réservation" at bounding box center [1430, 654] width 213 height 19
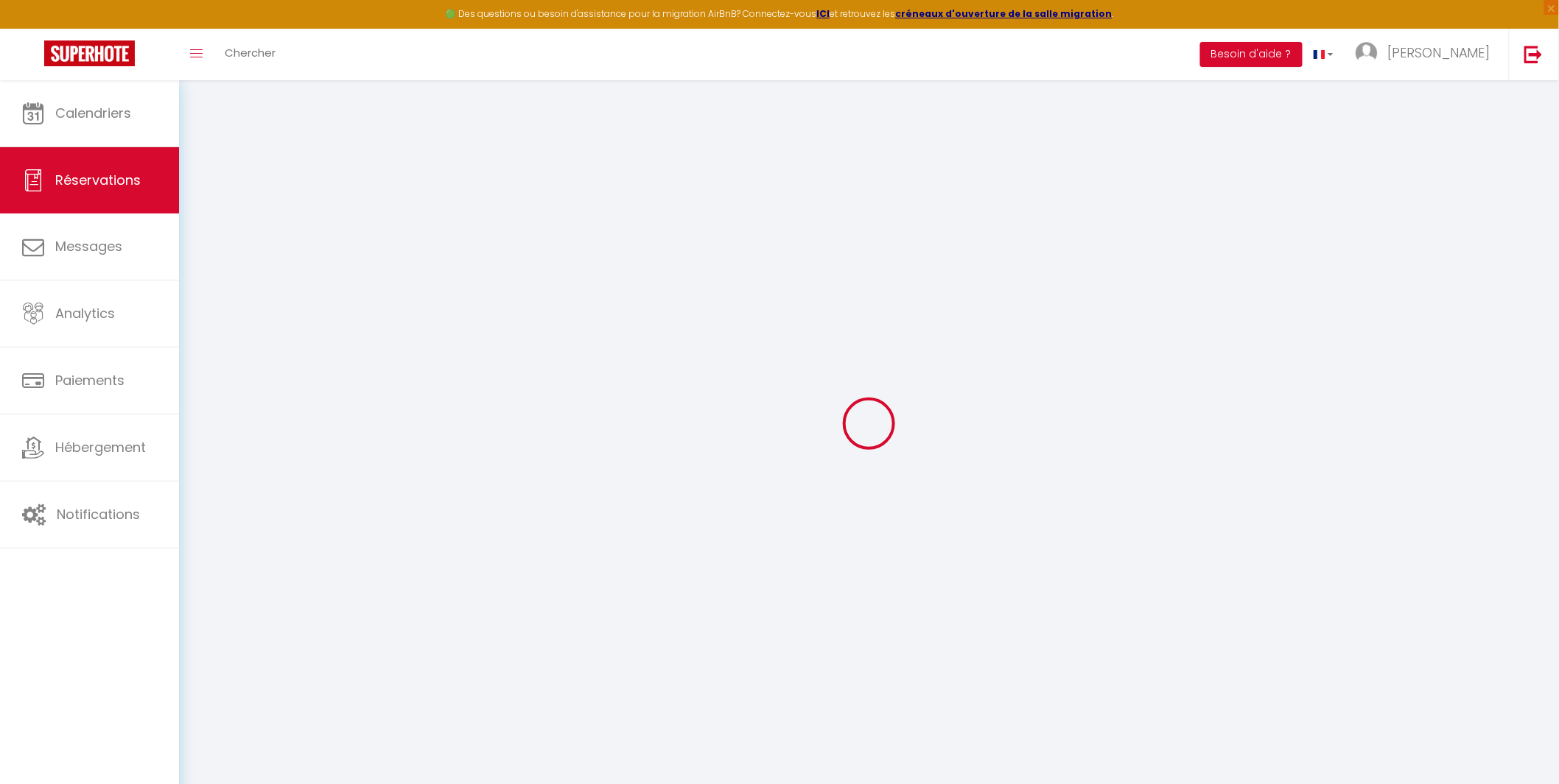
type input "Victoria"
type input "[PERSON_NAME]"
type input "[EMAIL_ADDRESS][DOMAIN_NAME]"
type input "00491712670456"
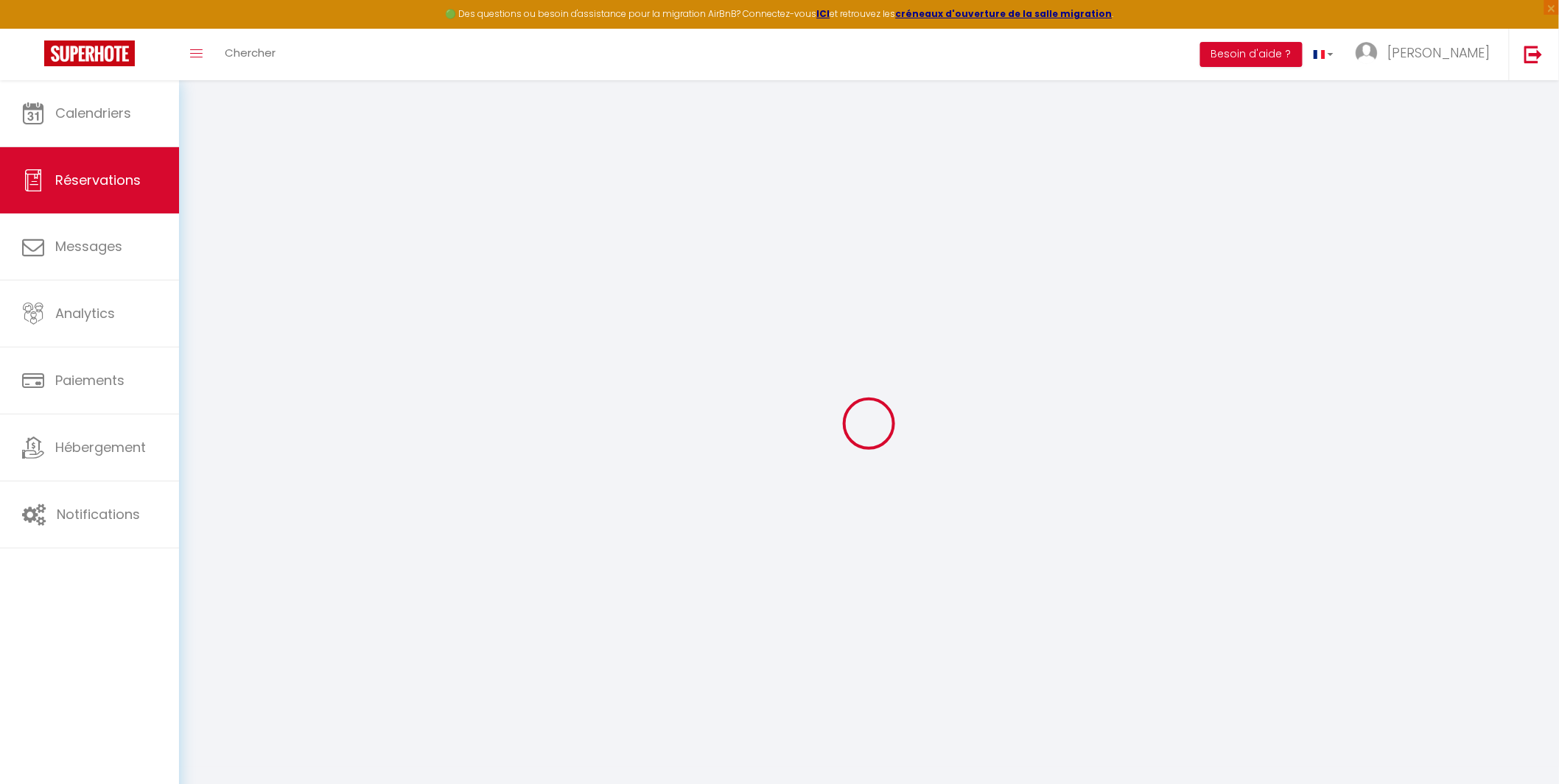
type input "00491712670456"
type input "04177"
type input "[STREET_ADDRESS]"
type input "[GEOGRAPHIC_DATA]"
select select "DE"
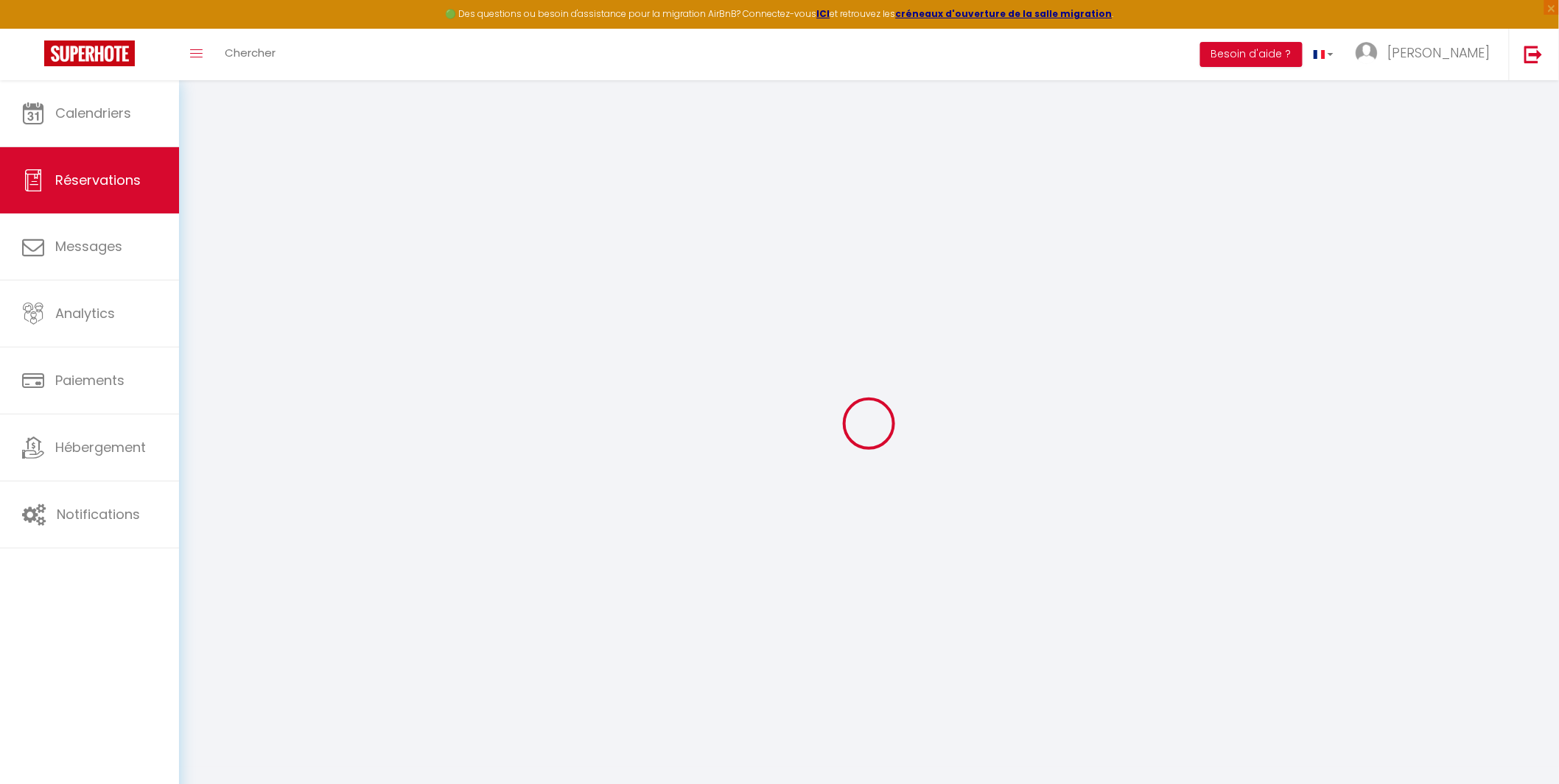
select select "72469"
select select "1"
type input "[DATE]"
select select
type input "Jeu 07 Août 2025"
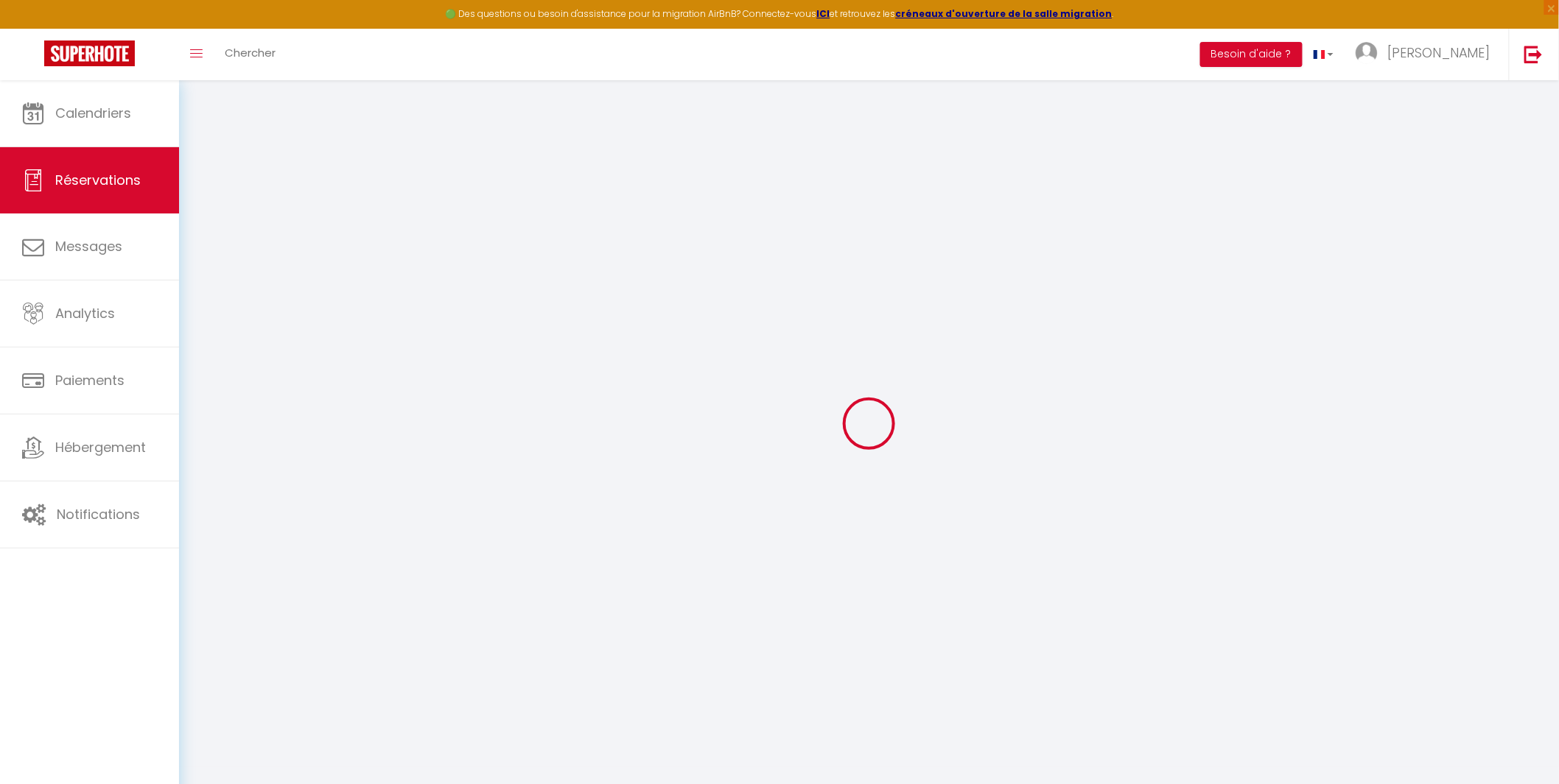
select select
type input "2"
select select "12"
select select
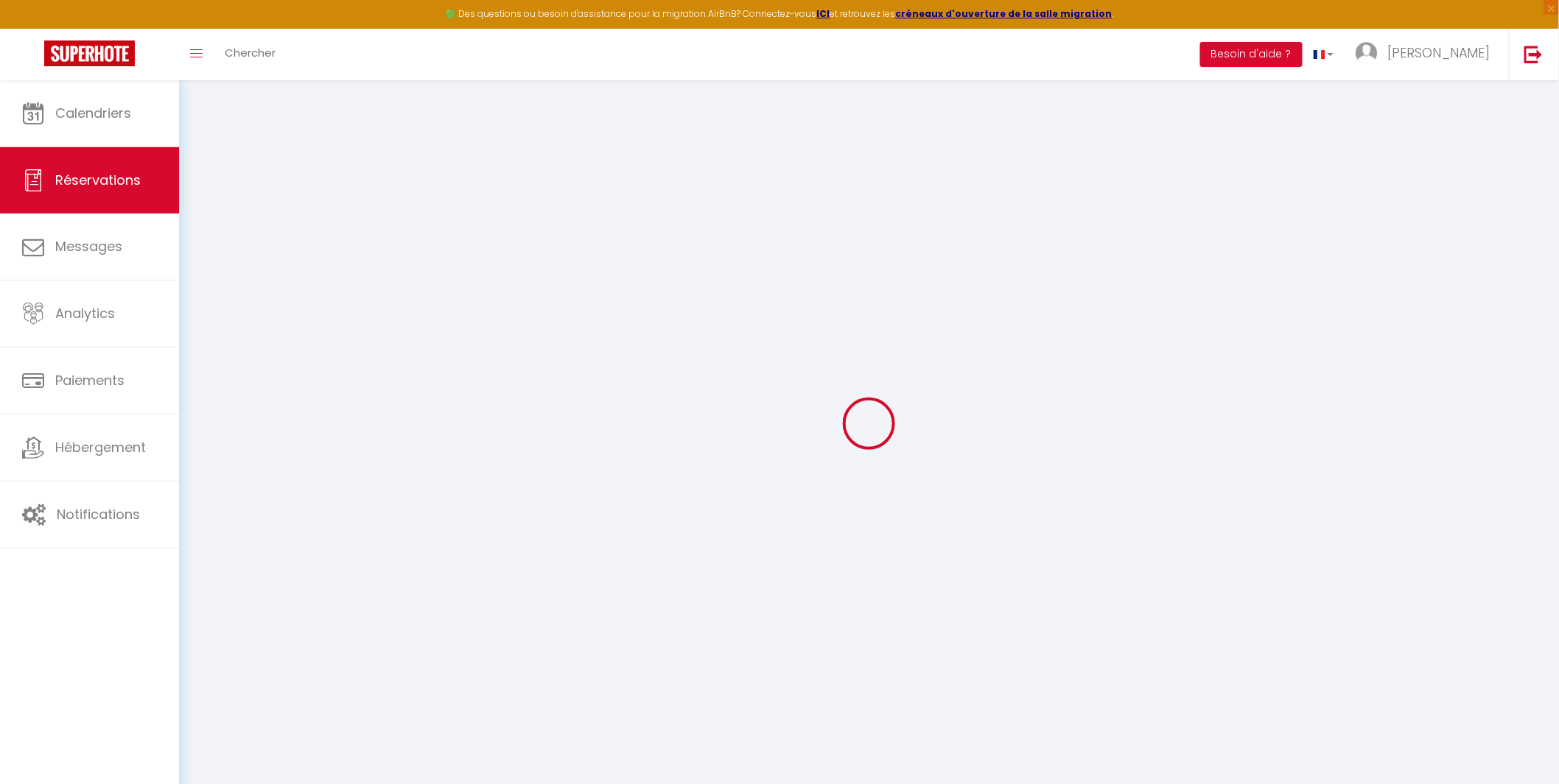
type input "256"
checkbox input "false"
type input "0"
select select "69"
type input "0"
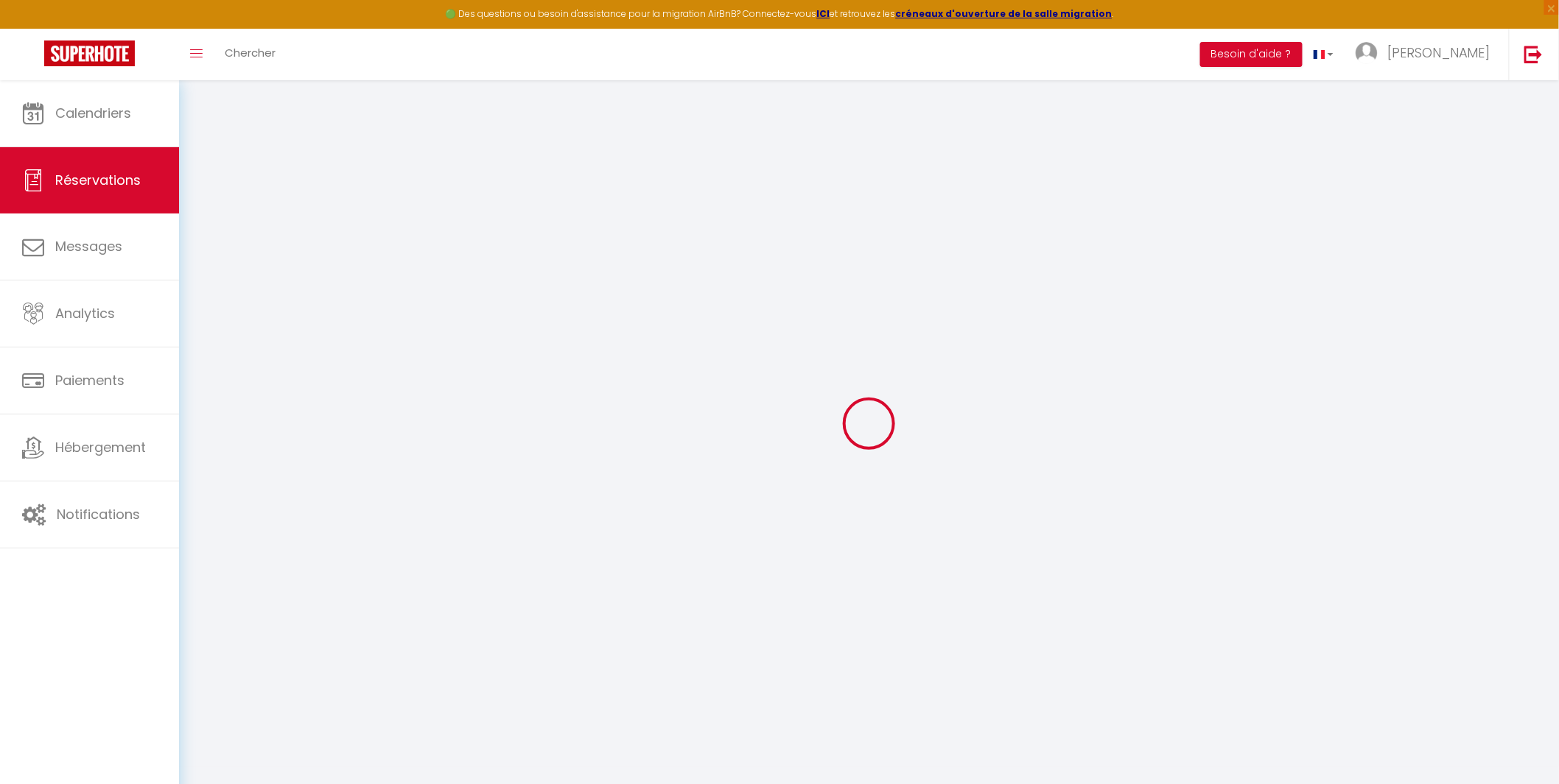
type input "0"
select select
select select "14"
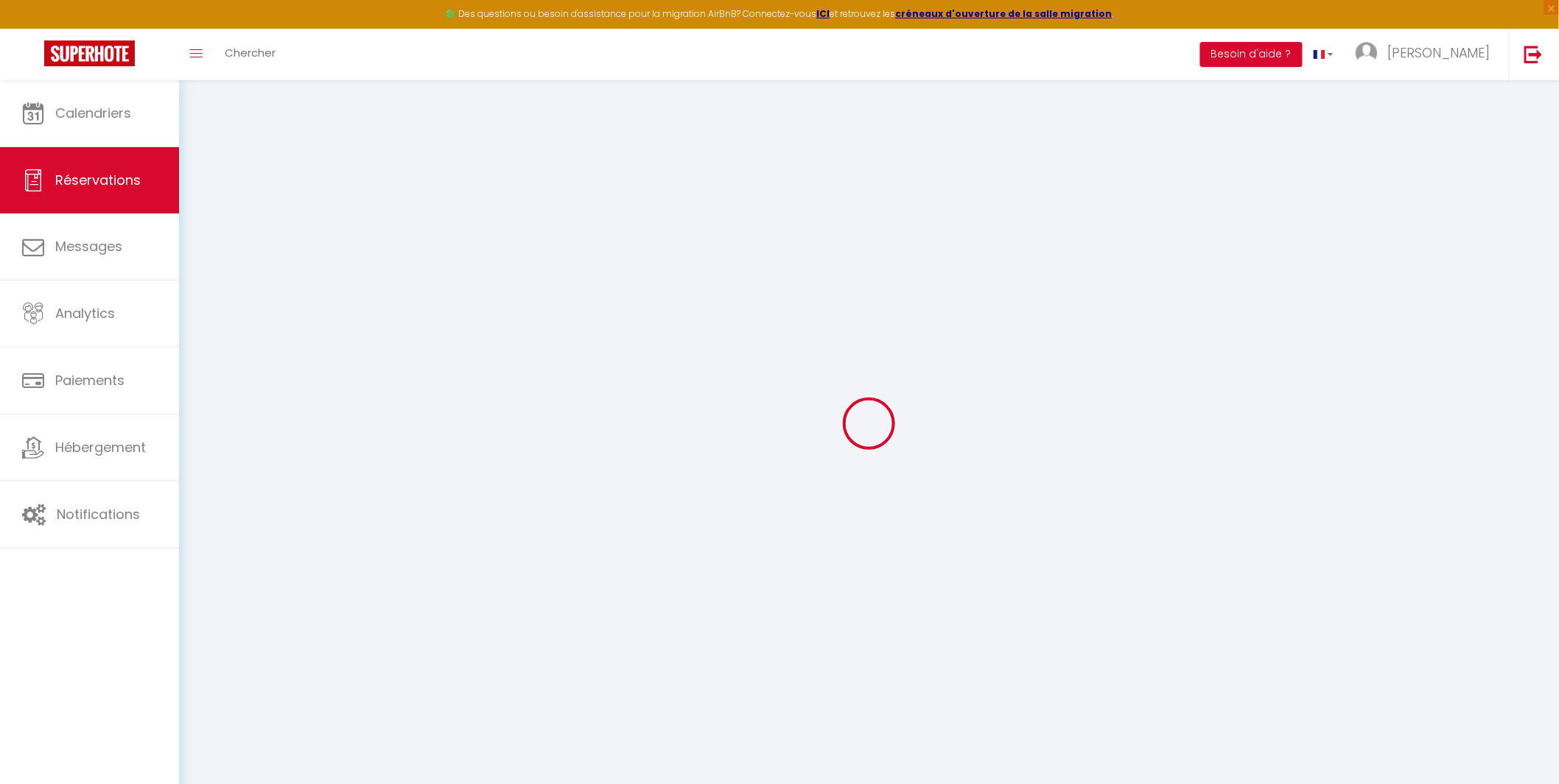
checkbox input "false"
select select
checkbox input "false"
select select
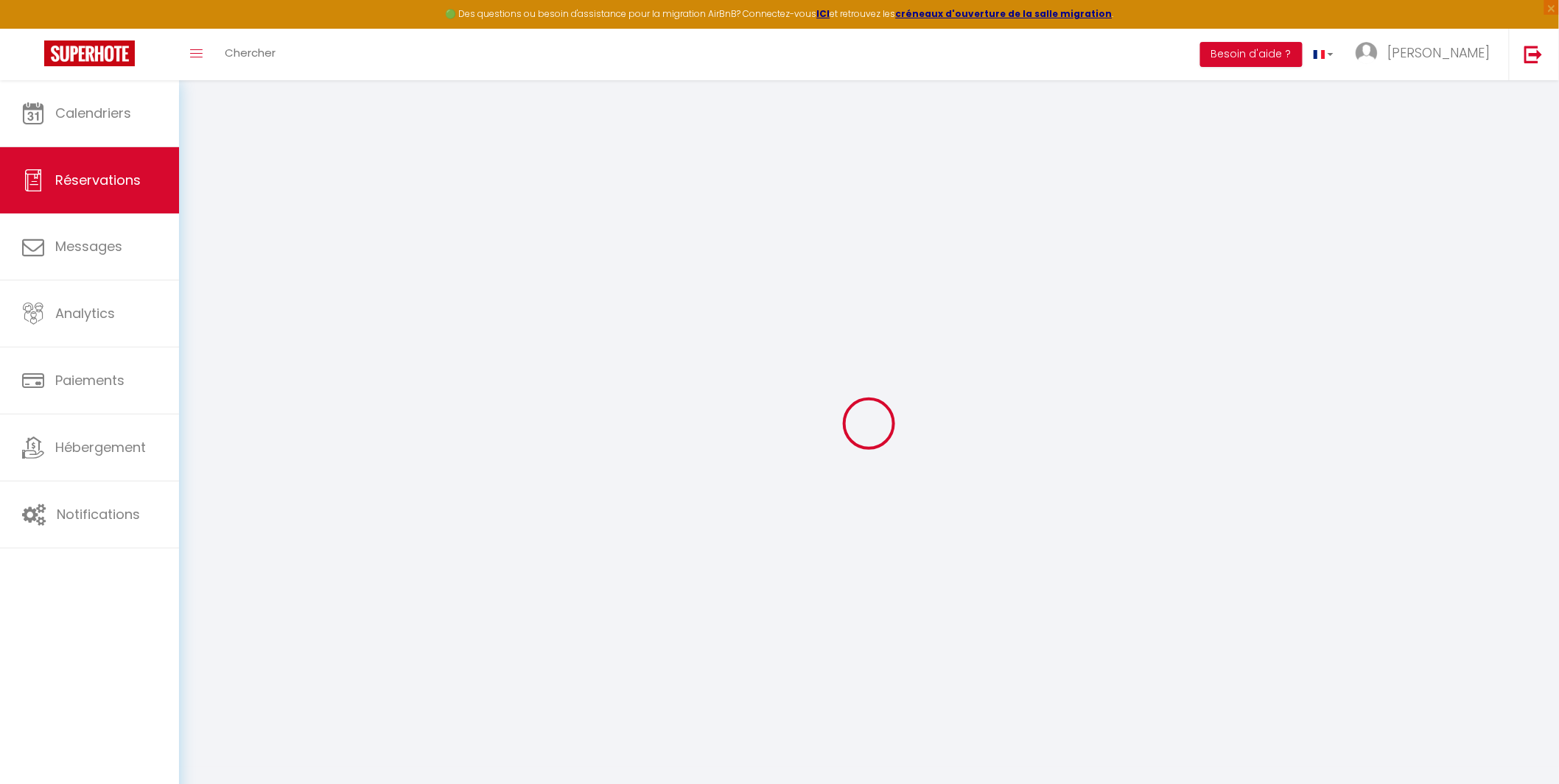
select select
checkbox input "false"
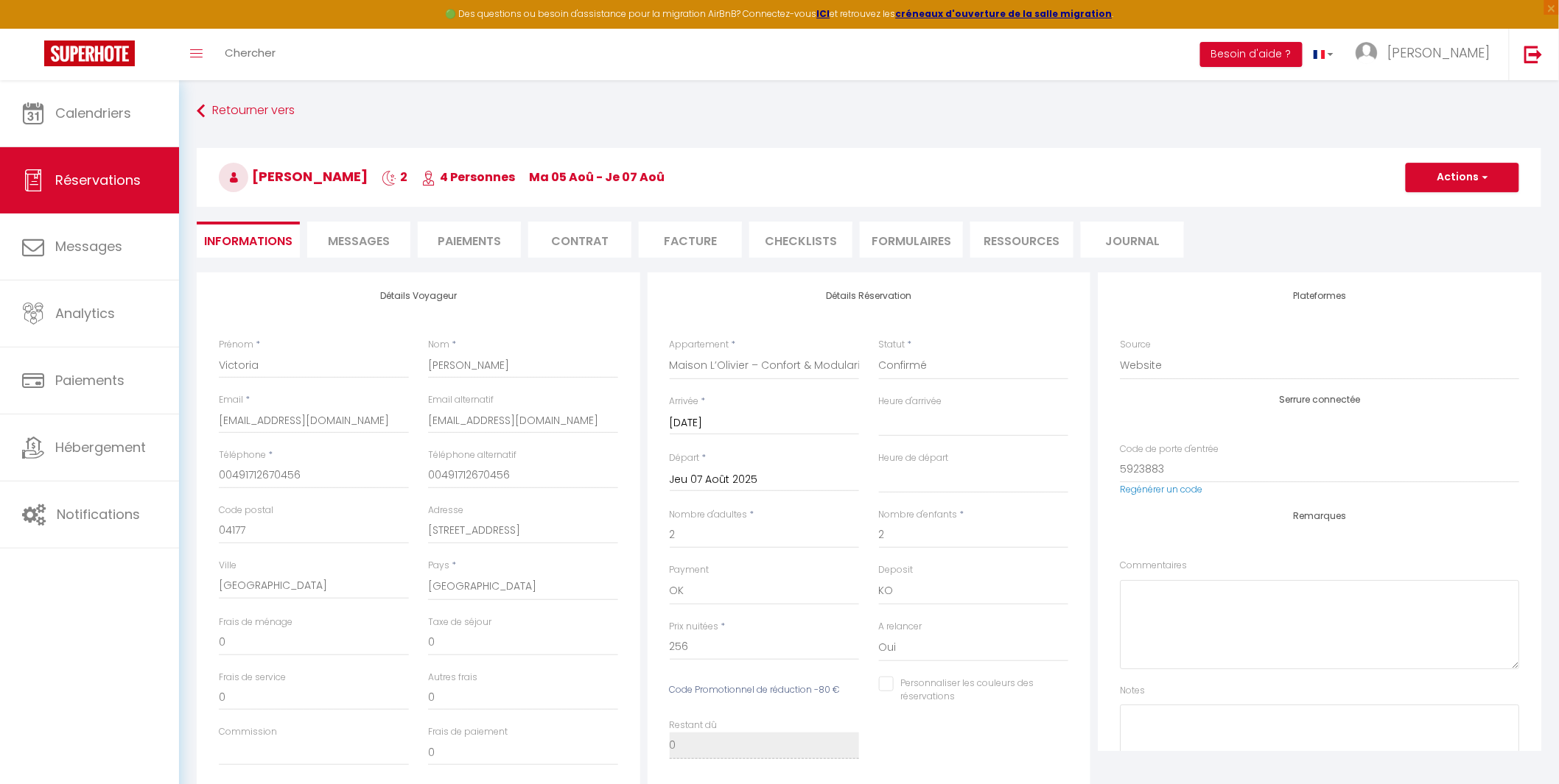
type input "80"
select select
checkbox input "false"
select select "17:00"
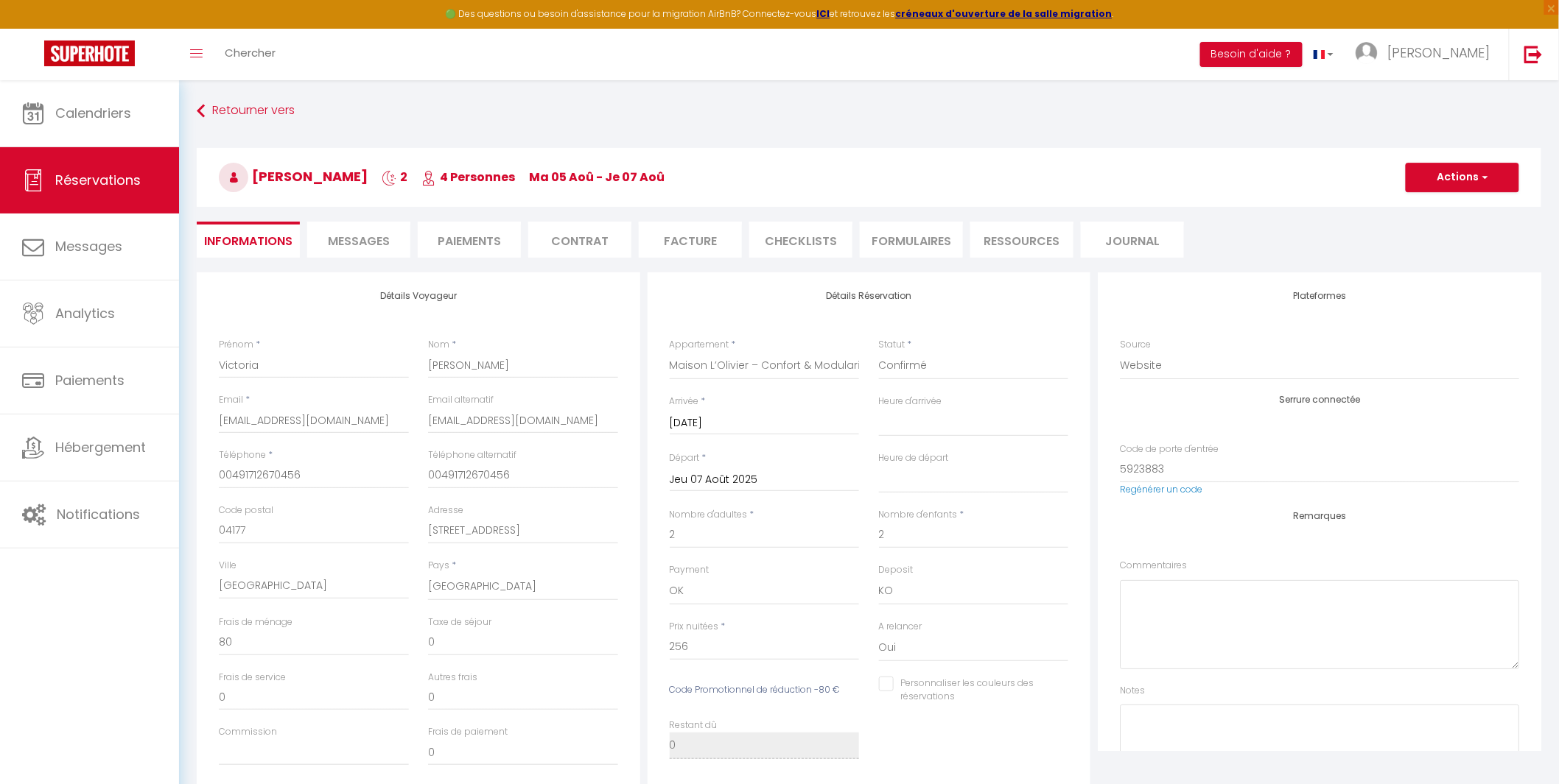
select select "13:00"
click at [470, 236] on li "Paiements" at bounding box center [469, 239] width 103 height 36
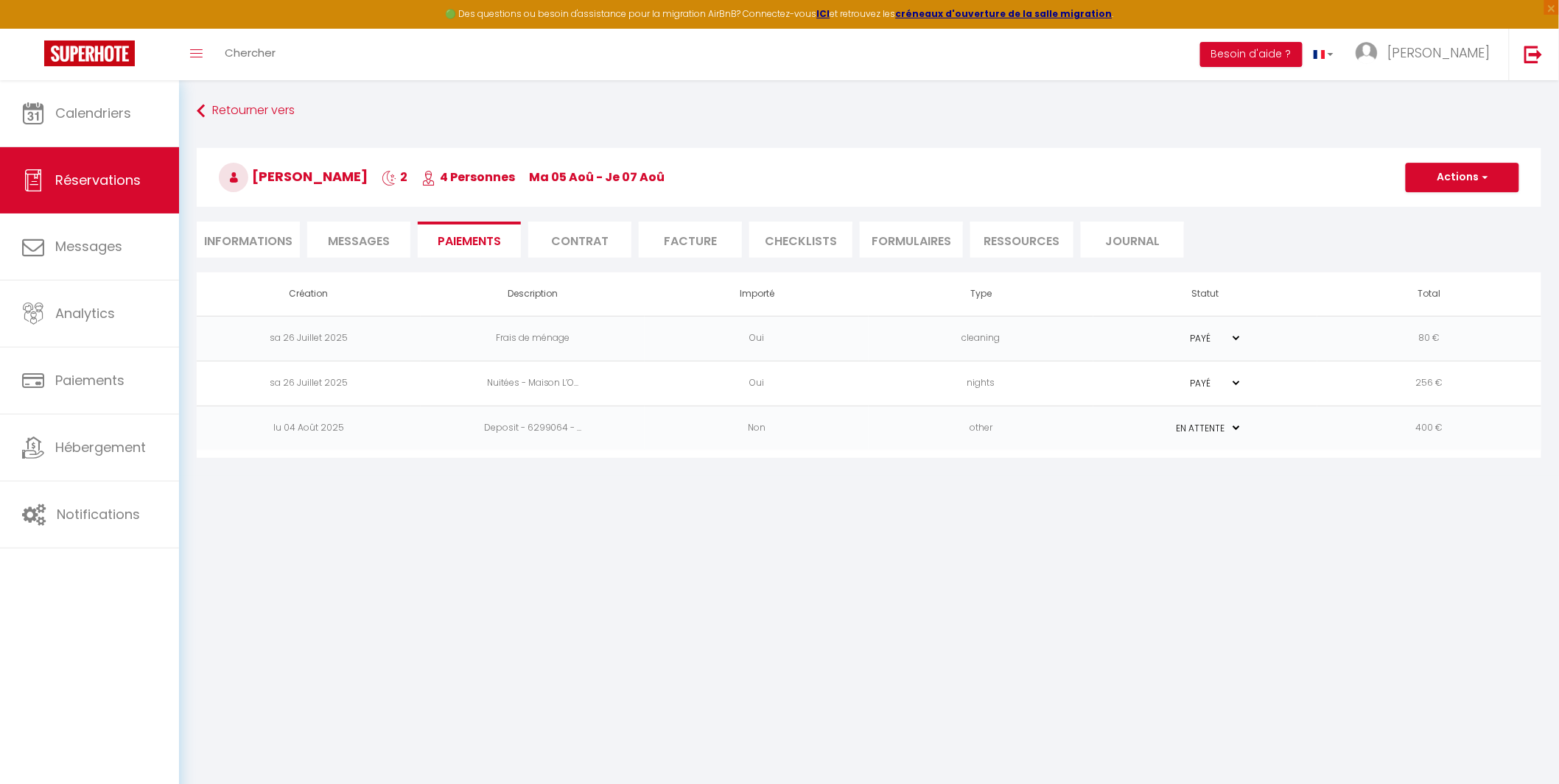
click at [681, 239] on li "Facture" at bounding box center [690, 239] width 103 height 36
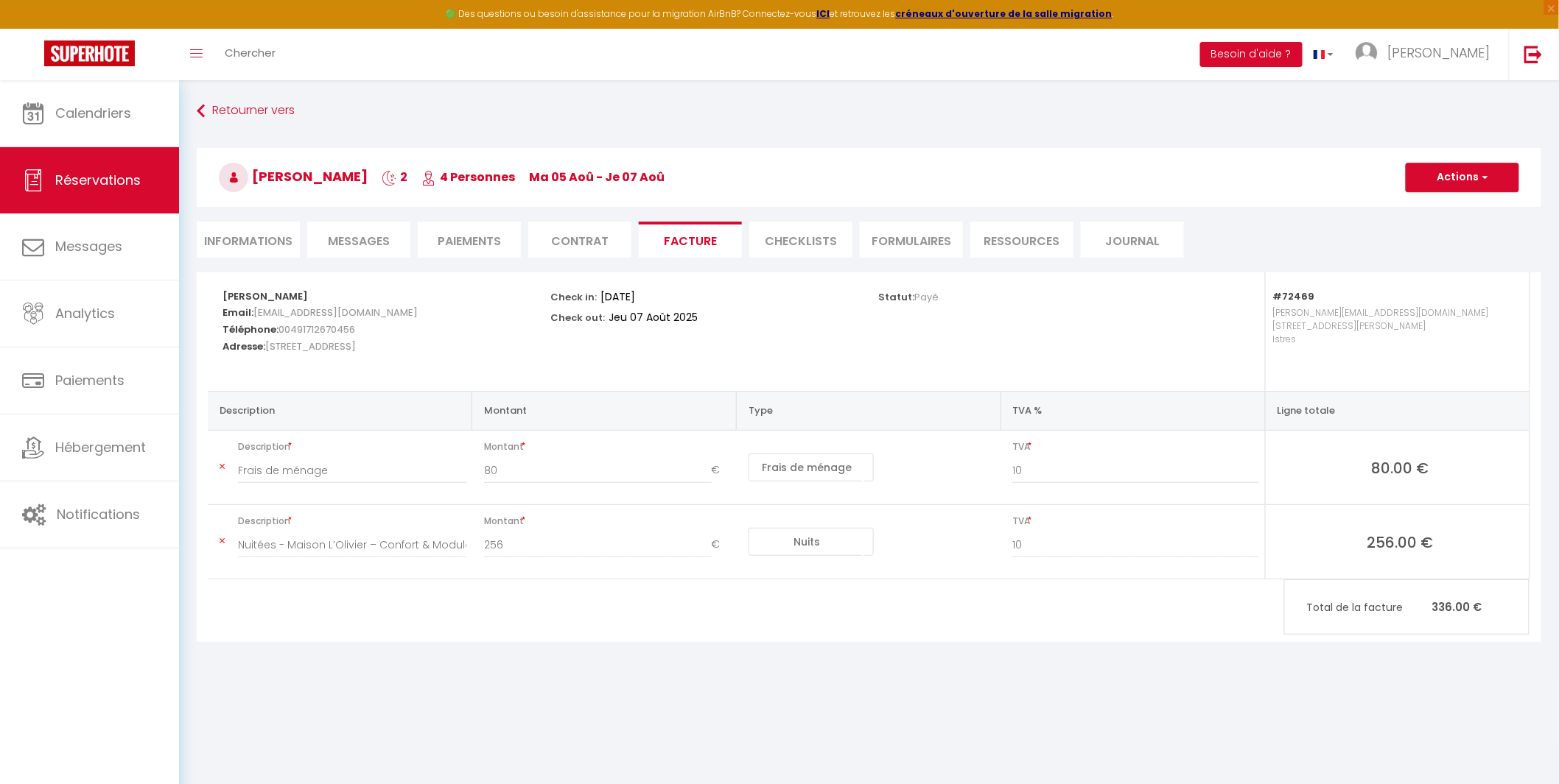
click at [487, 239] on li "Paiements" at bounding box center [469, 239] width 103 height 36
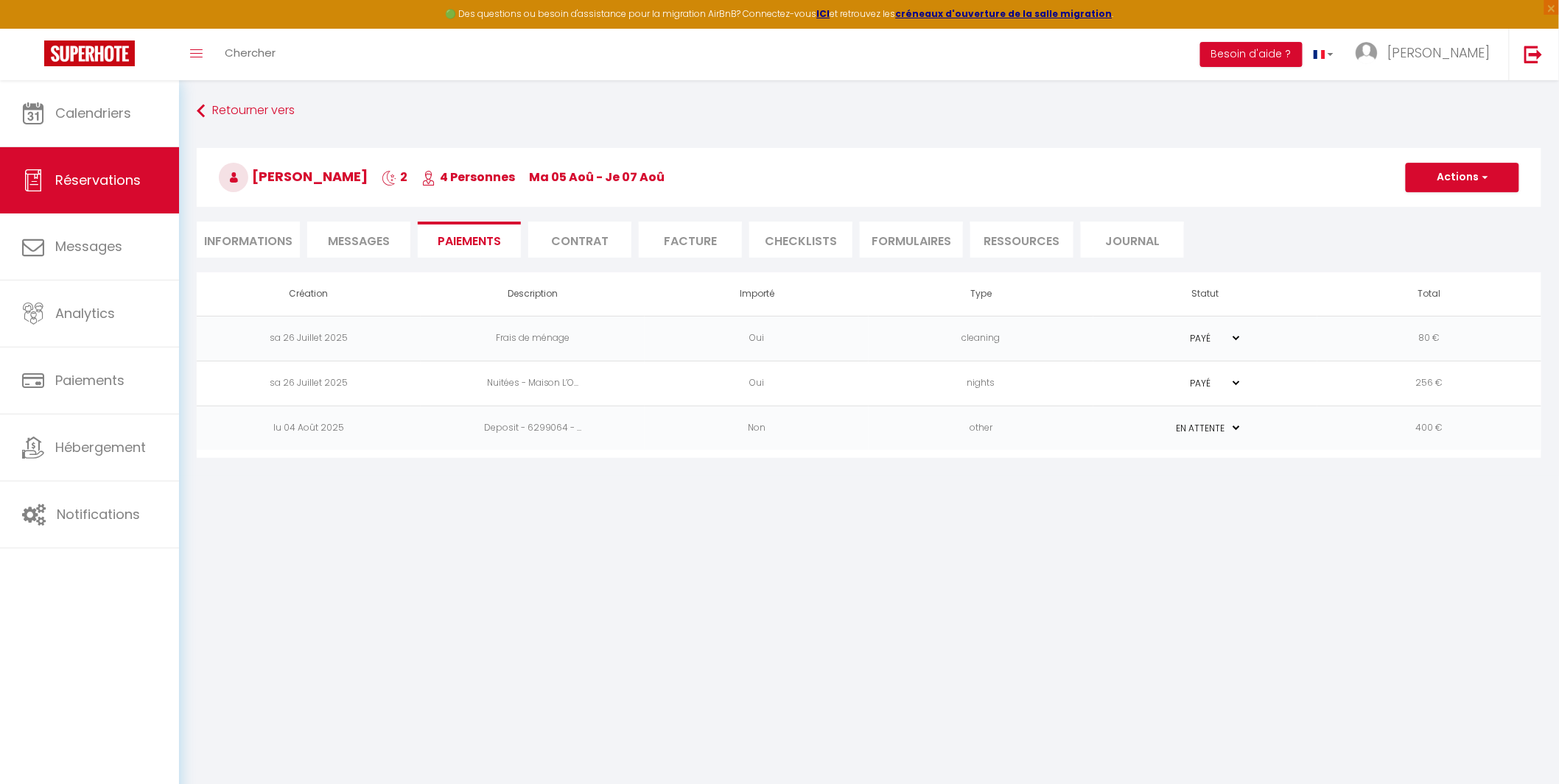
click at [362, 239] on span "Messages" at bounding box center [358, 240] width 62 height 17
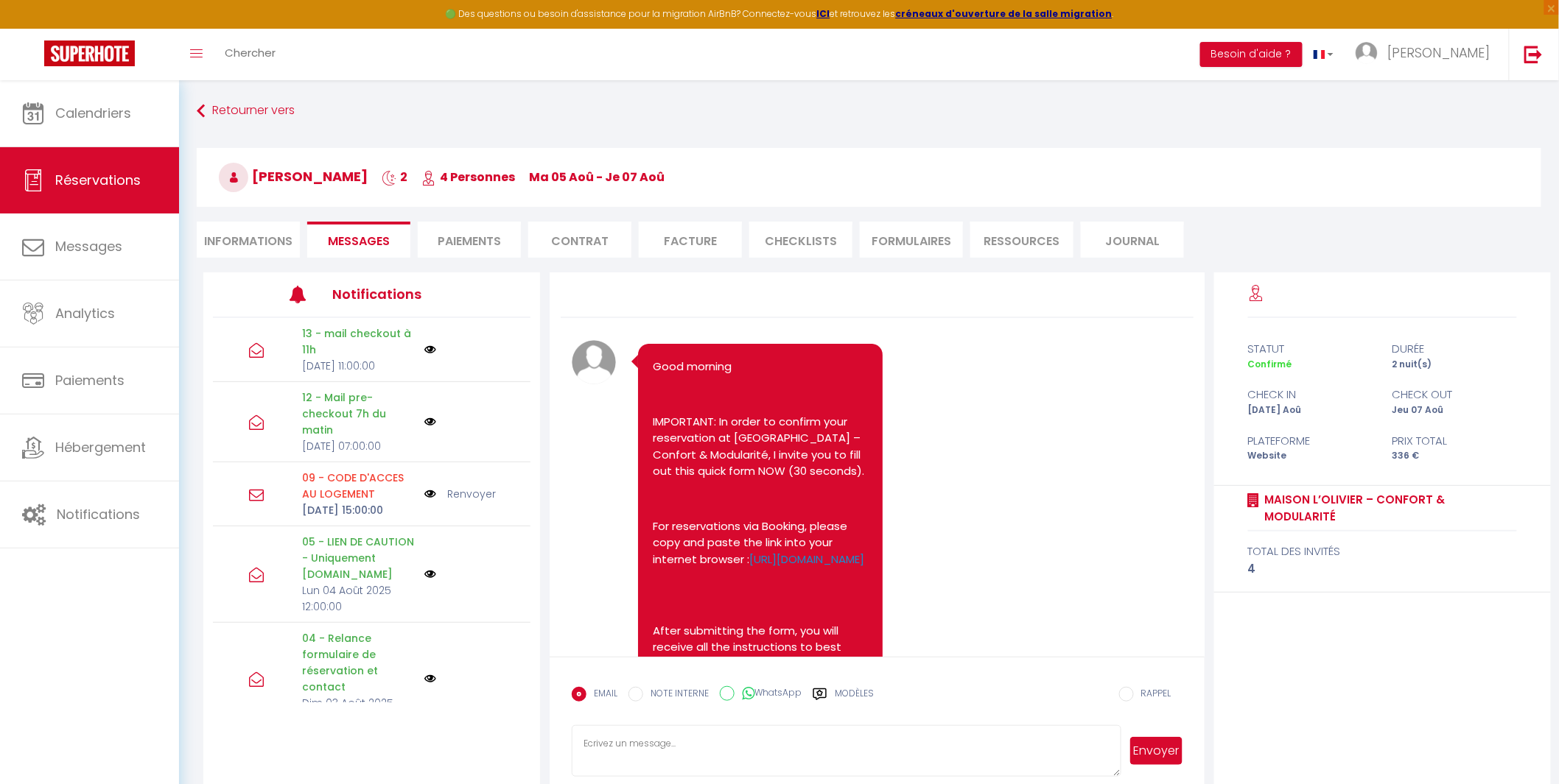
click at [262, 239] on li "Informations" at bounding box center [248, 239] width 103 height 36
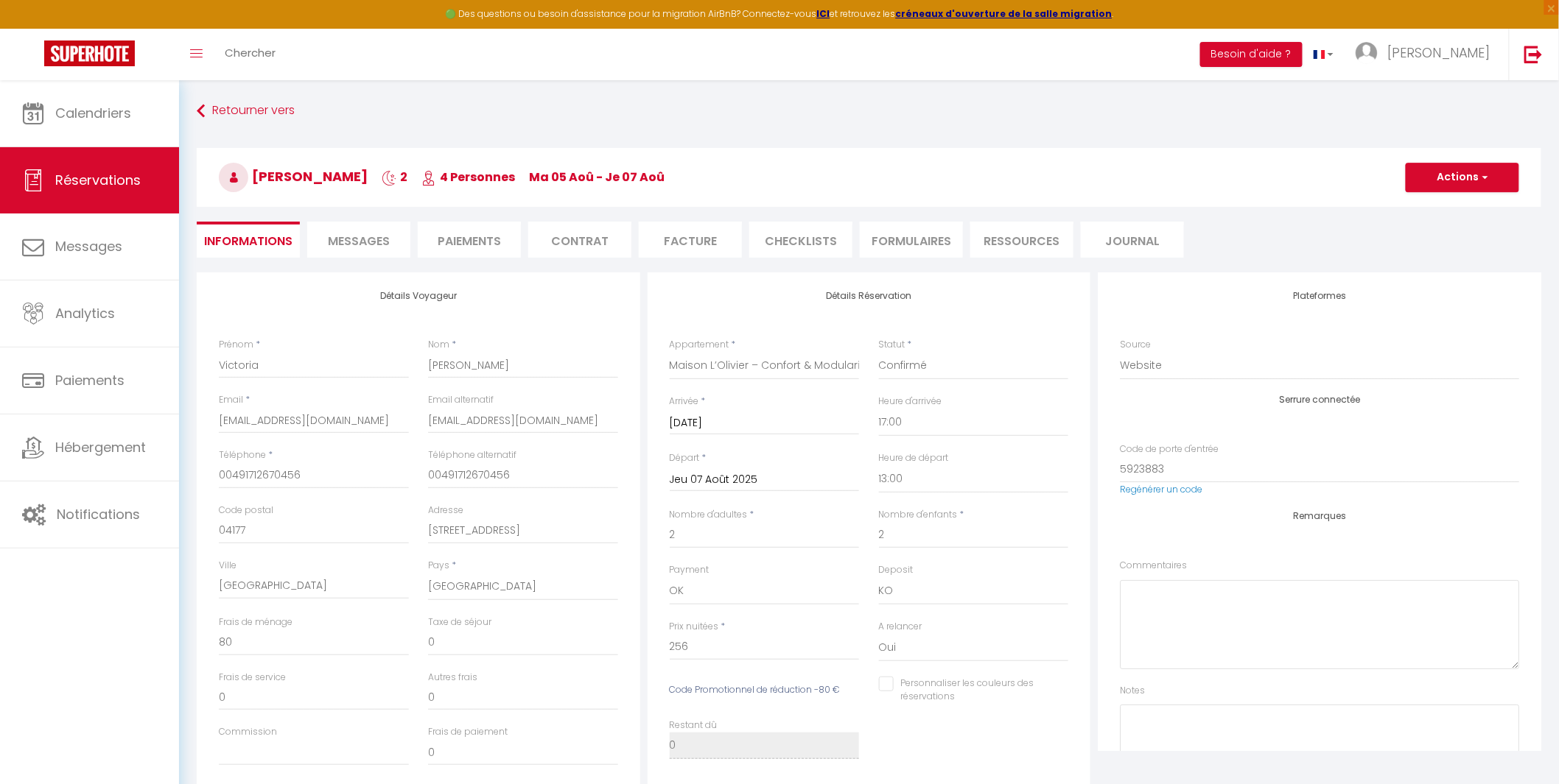
checkbox input "false"
